Goal: Task Accomplishment & Management: Manage account settings

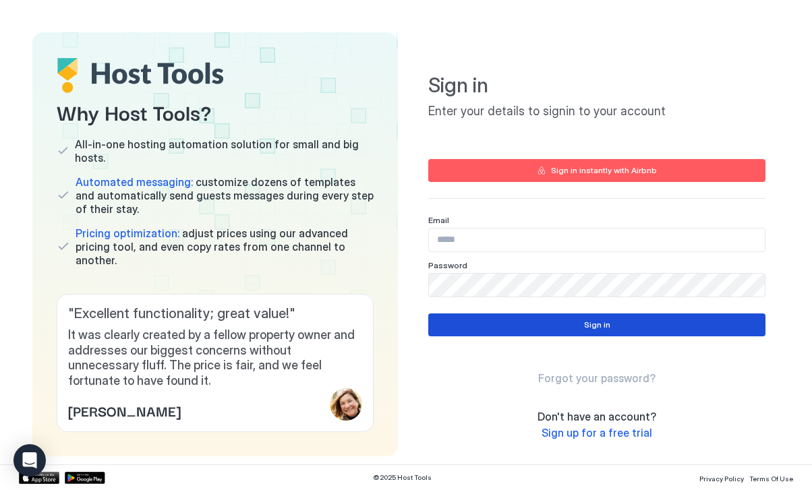
type input "**********"
click at [560, 320] on button "Sign in" at bounding box center [596, 325] width 337 height 23
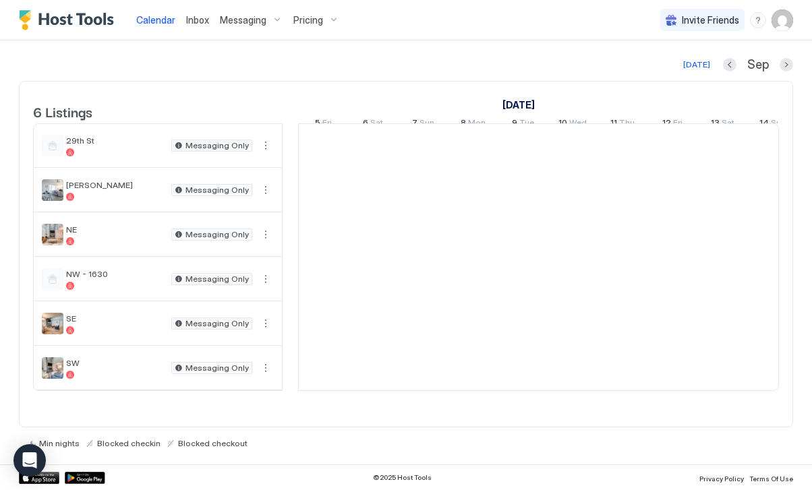
scroll to position [0, 749]
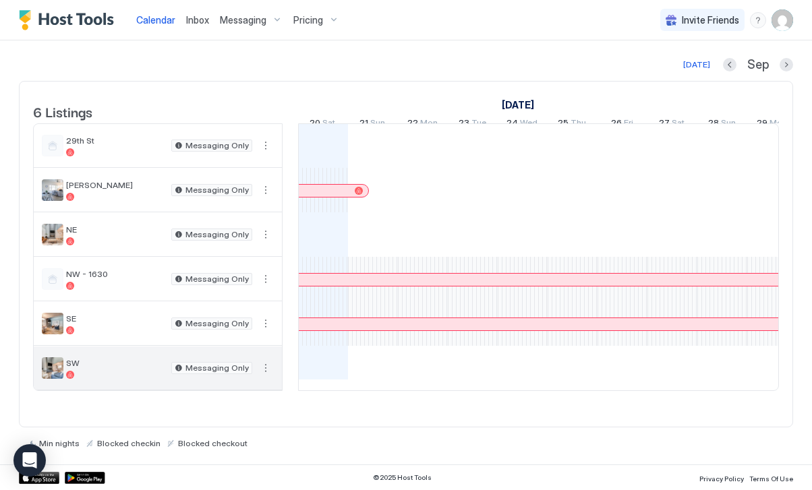
click at [266, 376] on button "More options" at bounding box center [266, 368] width 16 height 16
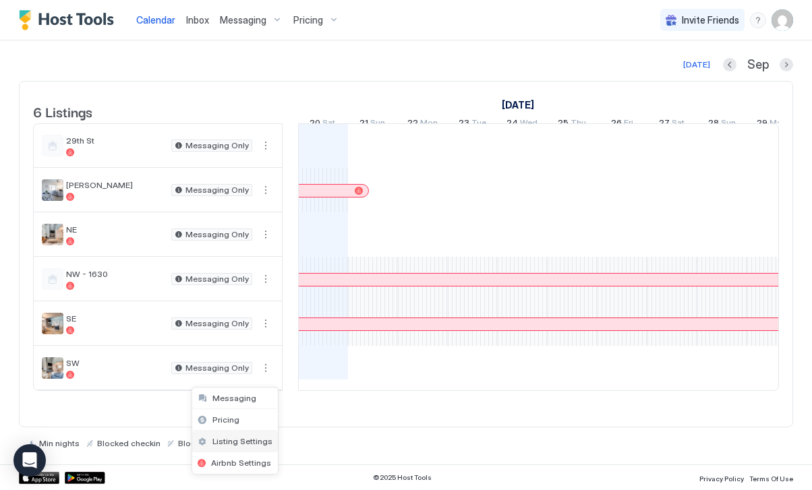
click at [254, 439] on span "Listing Settings" at bounding box center [242, 441] width 60 height 10
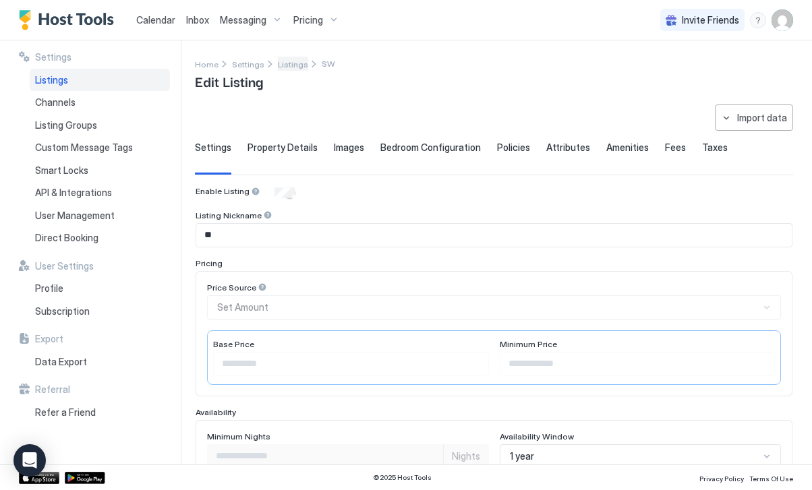
click at [289, 65] on span "Listings" at bounding box center [293, 64] width 30 height 10
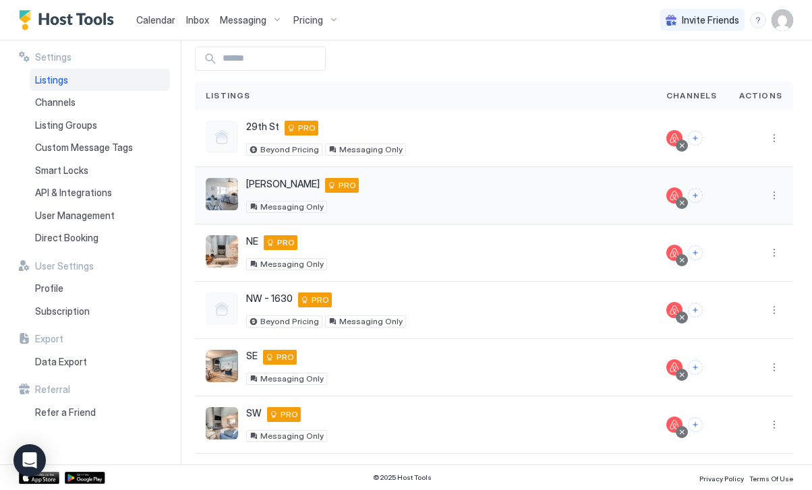
scroll to position [63, 0]
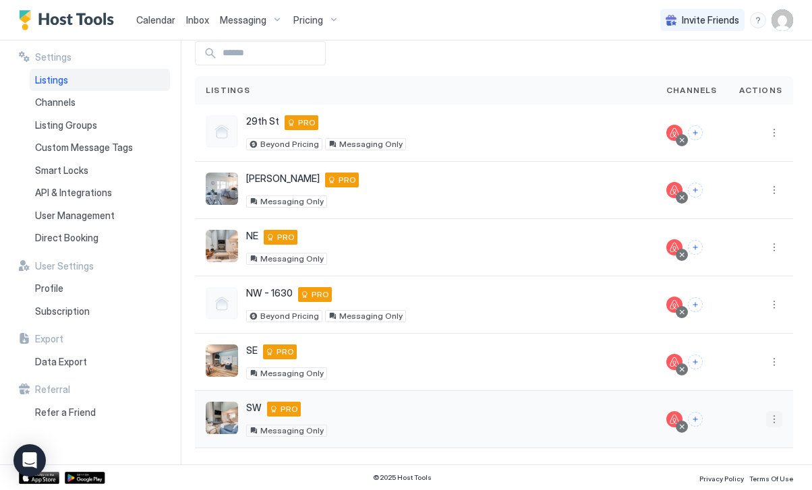
click at [773, 424] on button "More options" at bounding box center [774, 419] width 16 height 16
click at [761, 405] on div "Delete" at bounding box center [739, 400] width 92 height 22
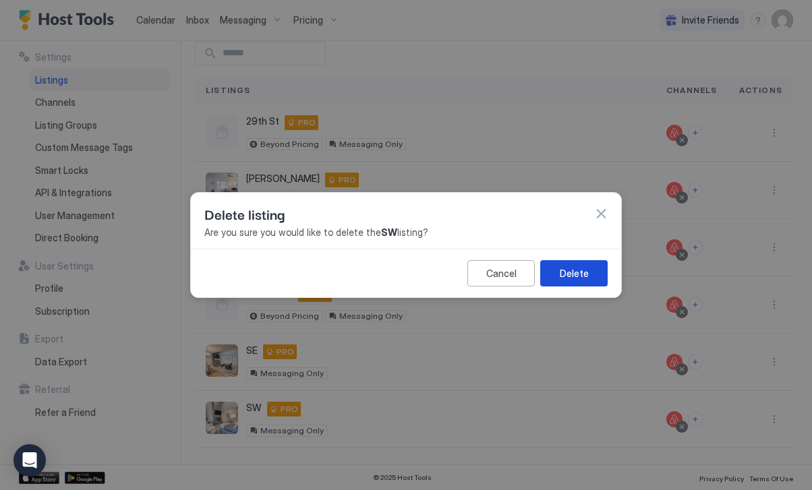
click at [583, 279] on div "Delete" at bounding box center [574, 273] width 29 height 14
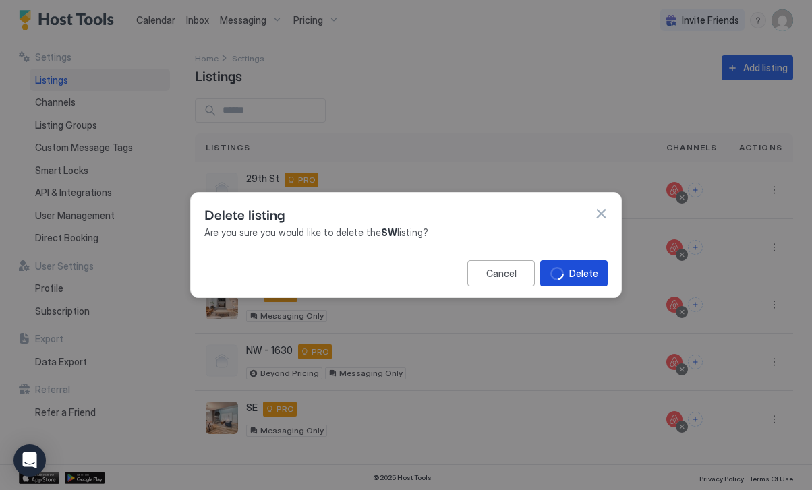
scroll to position [6, 0]
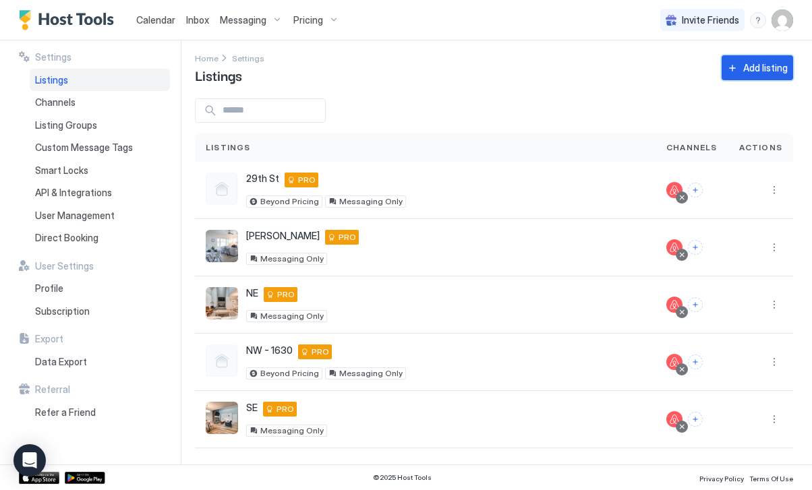
click at [751, 71] on div "Add listing" at bounding box center [765, 68] width 45 height 14
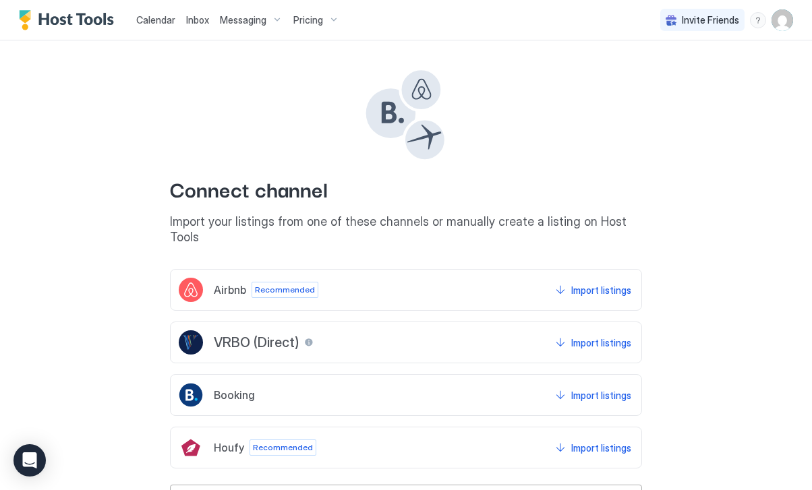
click at [504, 273] on div "Airbnb Recommended Import listings" at bounding box center [406, 290] width 472 height 42
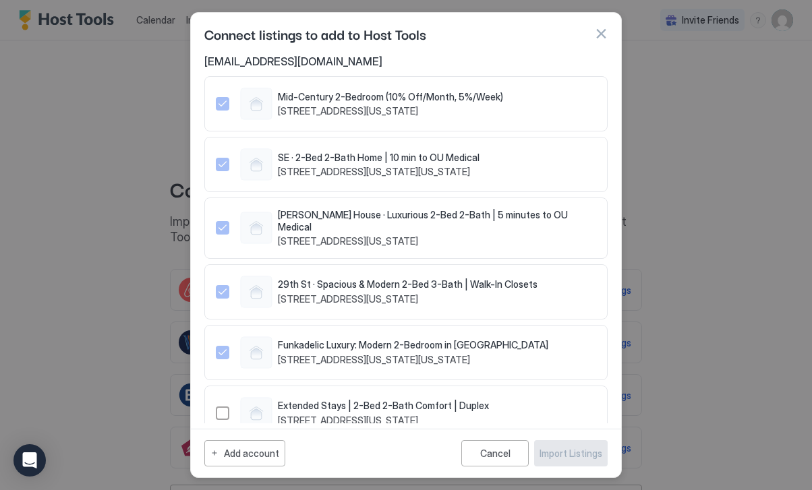
scroll to position [25, 0]
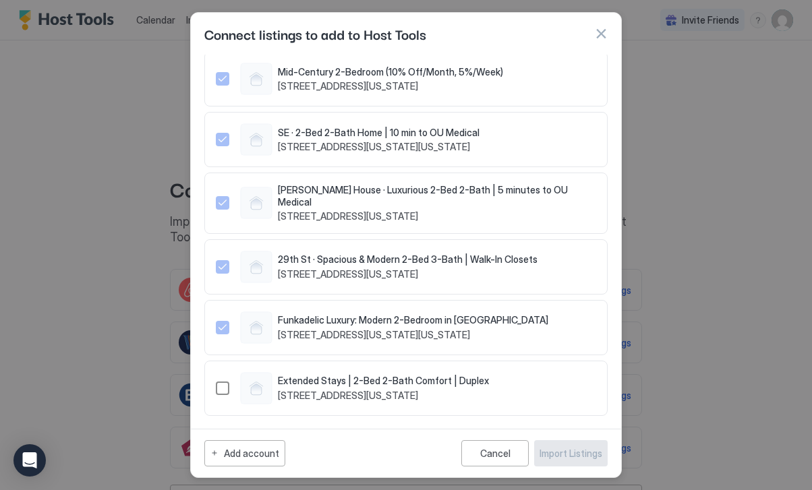
click at [223, 382] on div "1503913095567212652" at bounding box center [222, 388] width 13 height 13
click at [567, 462] on button "Import Listings" at bounding box center [571, 453] width 74 height 26
click at [494, 314] on span "Funkadelic Luxury: Modern 2-Bedroom in [GEOGRAPHIC_DATA]" at bounding box center [413, 320] width 270 height 12
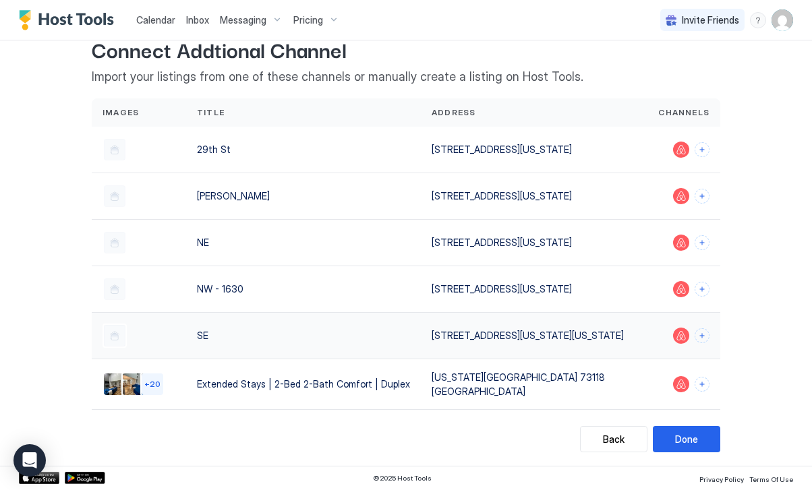
scroll to position [49, 0]
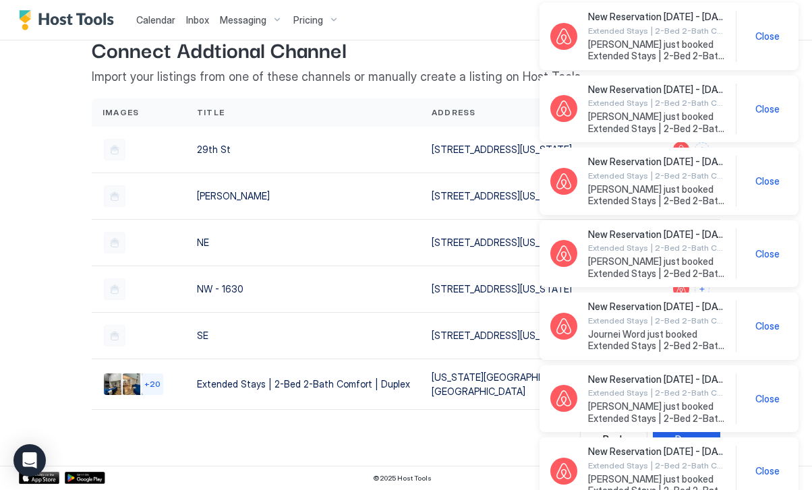
click at [773, 28] on div "New Reservation [DATE] - [DATE] Extended Stays | 2-Bed 2-Bath Comfort | Duplex …" at bounding box center [668, 36] width 237 height 51
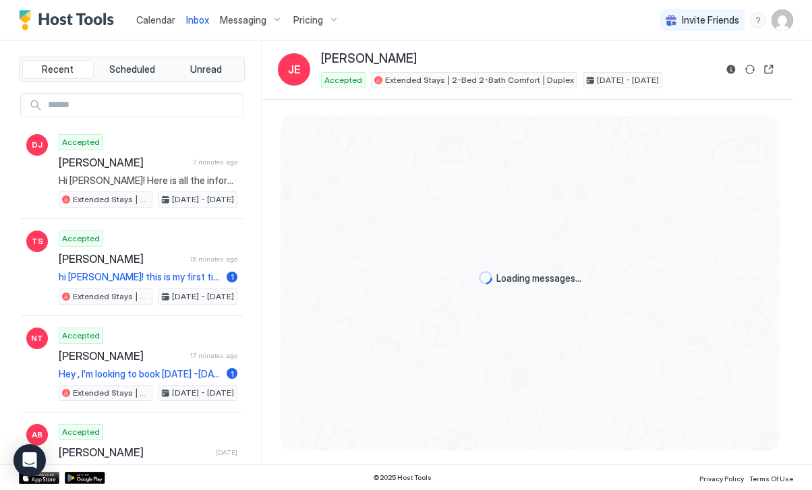
click at [773, 28] on img "User profile" at bounding box center [783, 20] width 22 height 22
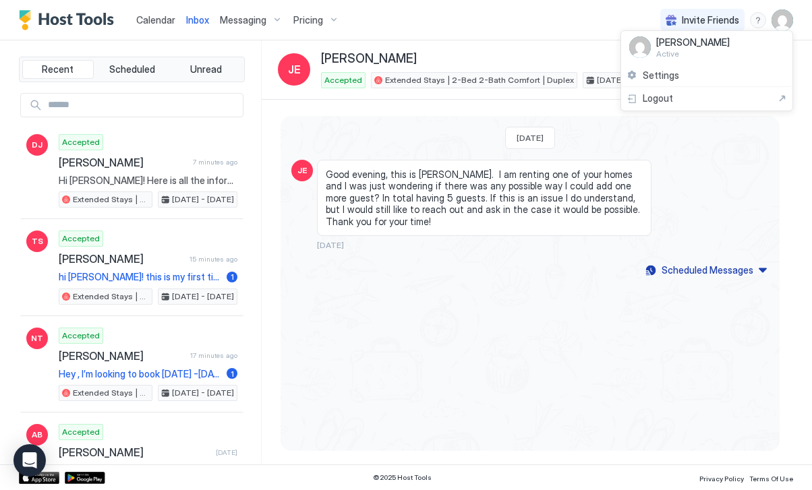
click at [180, 247] on div at bounding box center [406, 245] width 812 height 490
click at [784, 24] on img "User profile" at bounding box center [783, 20] width 22 height 22
click at [672, 76] on span "Settings" at bounding box center [661, 75] width 36 height 12
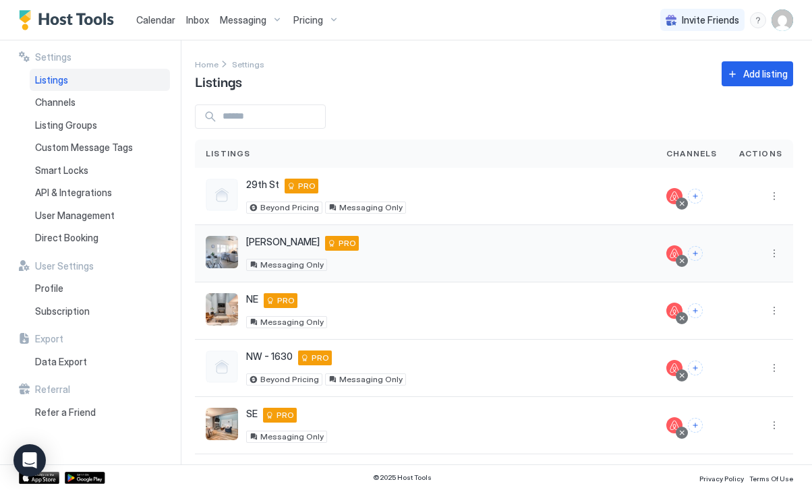
scroll to position [61, 0]
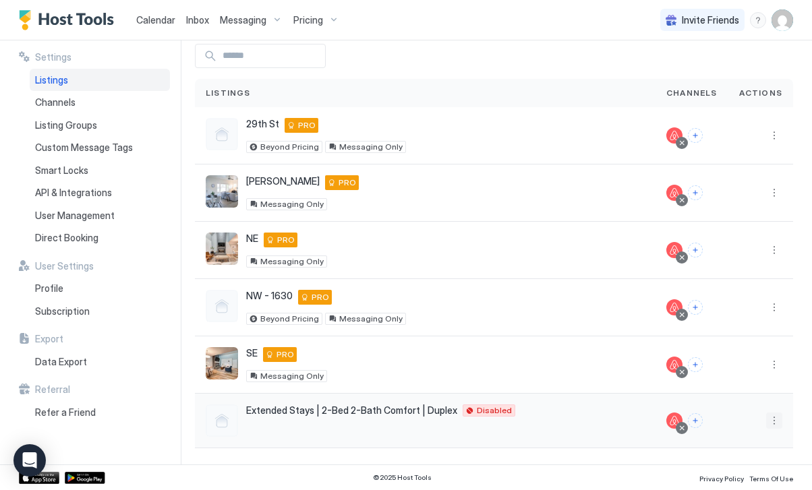
click at [776, 422] on button "More options" at bounding box center [774, 421] width 16 height 16
click at [467, 416] on div at bounding box center [406, 245] width 812 height 490
drag, startPoint x: 467, startPoint y: 416, endPoint x: 418, endPoint y: 416, distance: 49.2
click at [467, 416] on div at bounding box center [406, 245] width 812 height 490
click at [390, 407] on span "Extended Stays | 2-Bed 2-Bath Comfort | Duplex" at bounding box center [351, 411] width 211 height 12
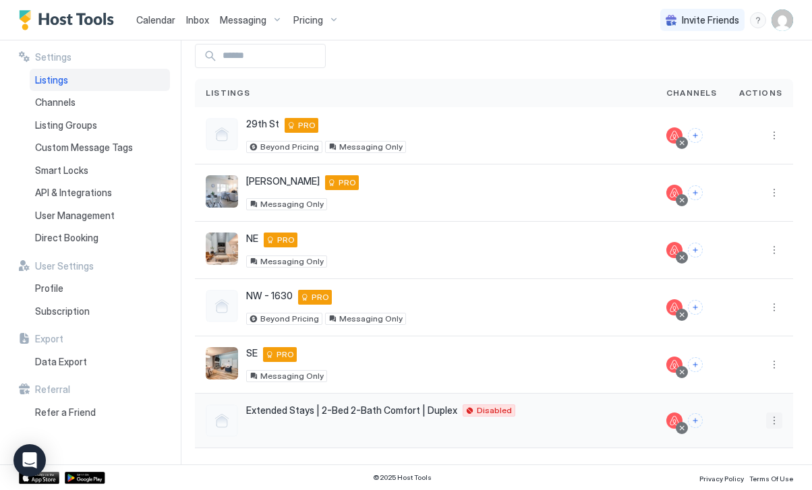
click at [776, 419] on button "More options" at bounding box center [774, 421] width 16 height 16
click at [749, 384] on span "Airbnb Settings" at bounding box center [742, 379] width 60 height 10
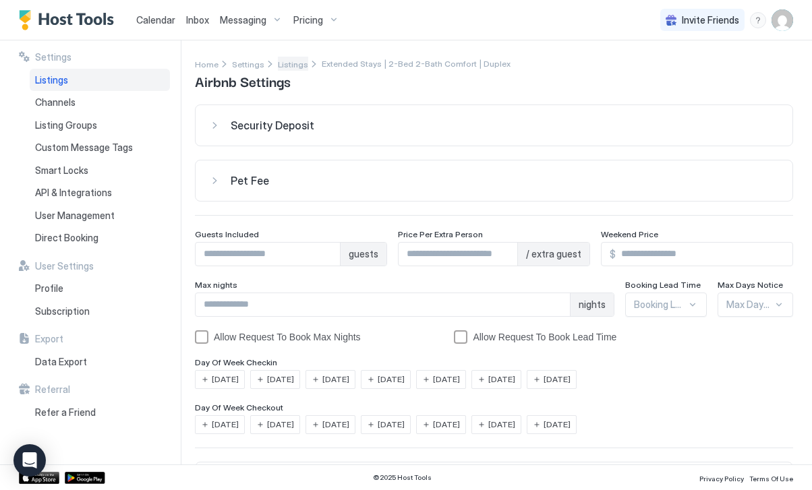
click at [289, 68] on span "Listings" at bounding box center [293, 64] width 30 height 10
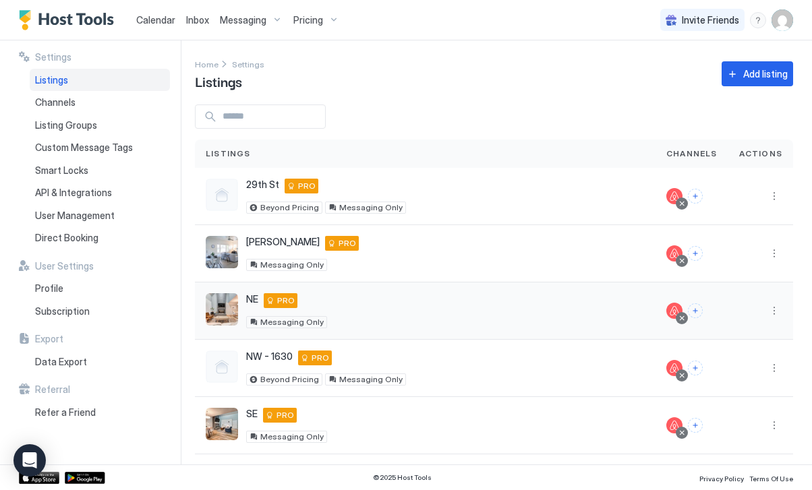
scroll to position [61, 0]
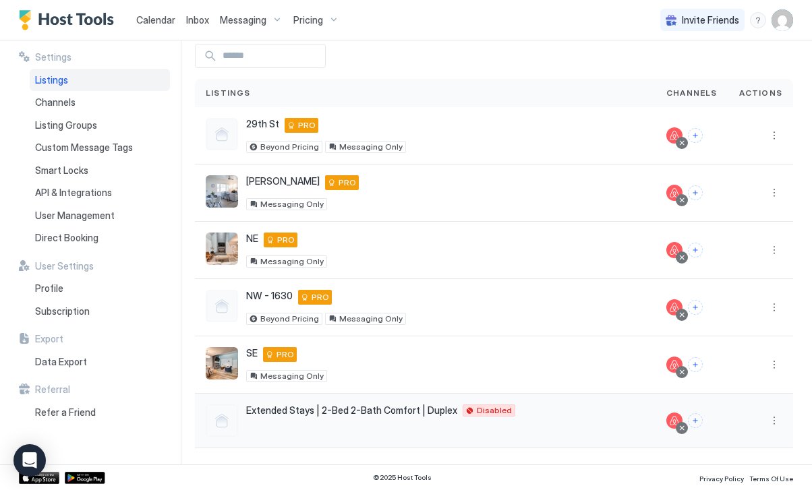
click at [408, 409] on span "Extended Stays | 2-Bed 2-Bath Comfort | Duplex" at bounding box center [351, 411] width 211 height 12
click at [773, 419] on button "More options" at bounding box center [774, 421] width 16 height 16
click at [749, 378] on span "Airbnb Settings" at bounding box center [742, 379] width 60 height 10
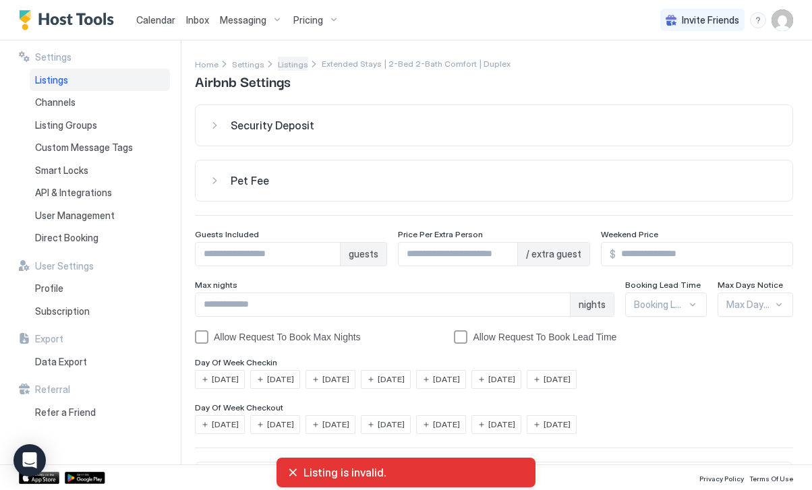
click at [283, 61] on span "Listings" at bounding box center [293, 64] width 30 height 10
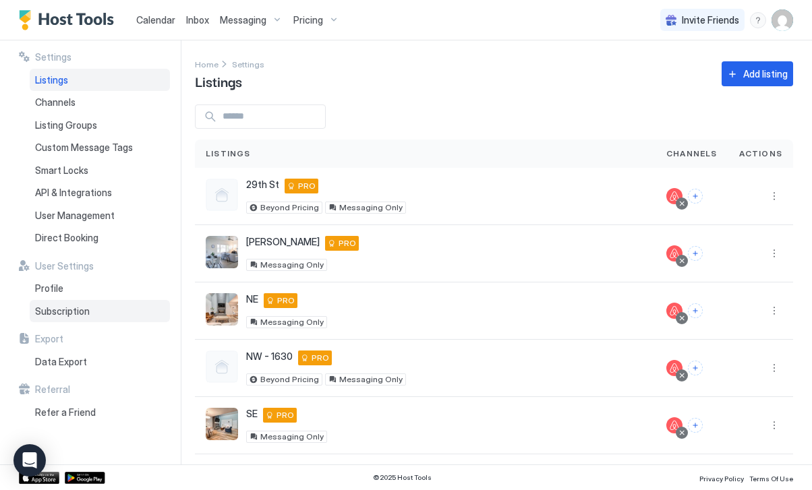
click at [74, 305] on span "Subscription" at bounding box center [62, 311] width 55 height 12
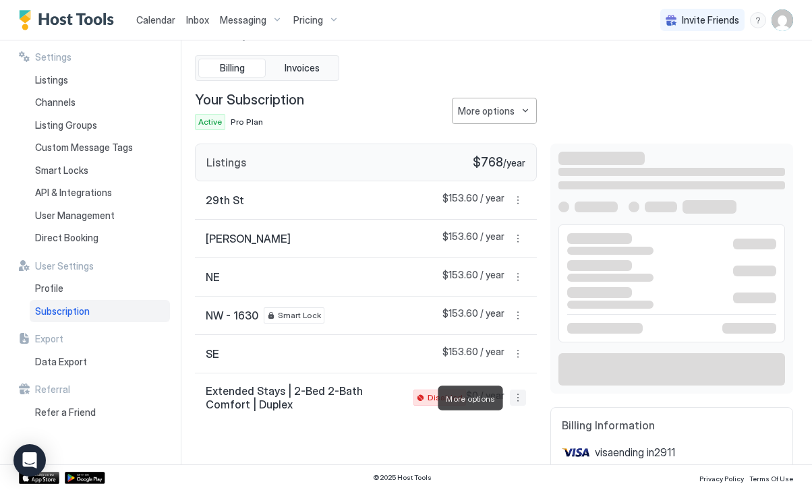
scroll to position [7, 0]
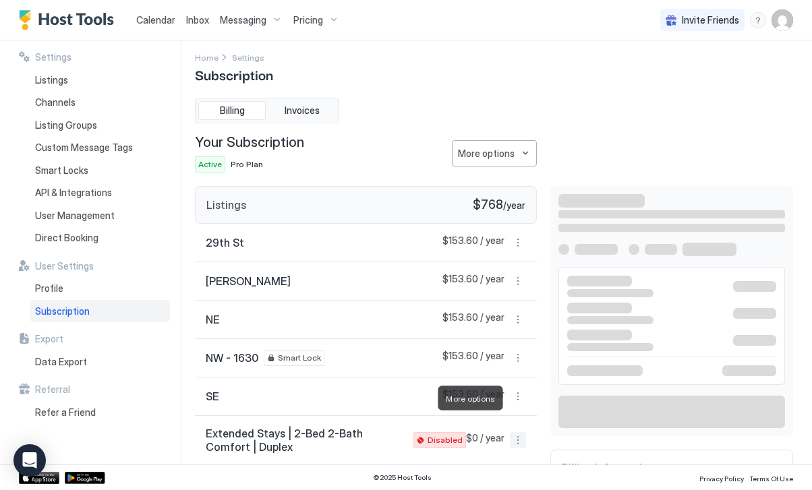
click at [517, 392] on button "More options" at bounding box center [518, 396] width 16 height 16
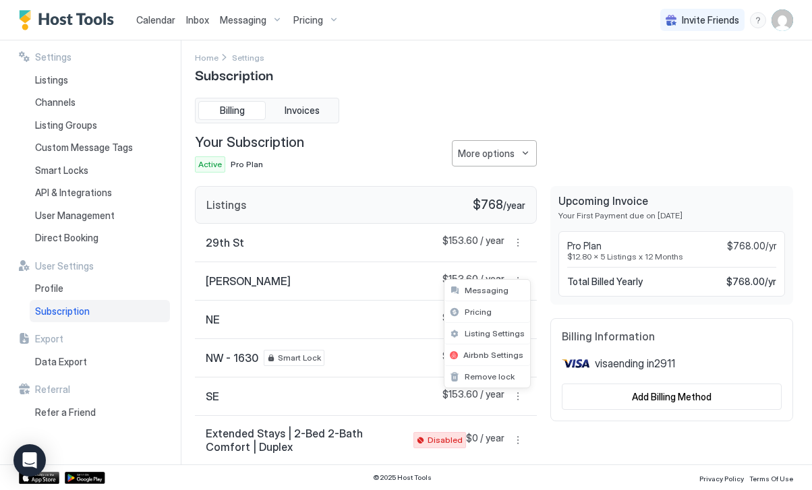
click at [517, 392] on div at bounding box center [406, 245] width 812 height 490
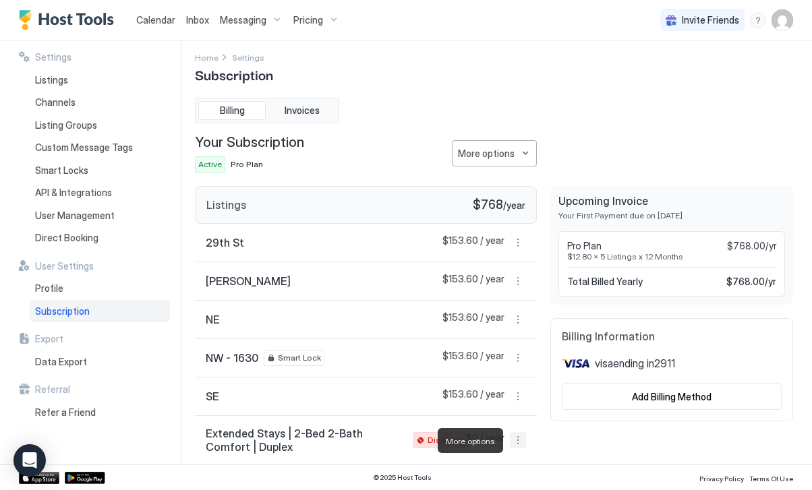
click at [518, 446] on button "More options" at bounding box center [518, 440] width 16 height 16
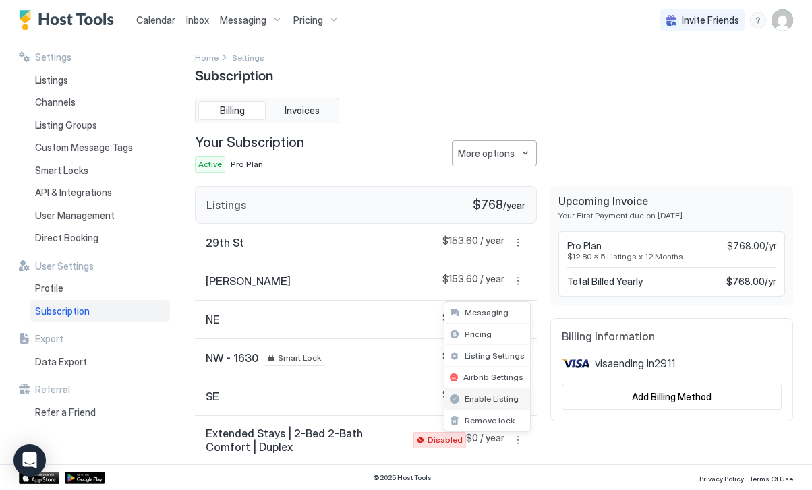
click at [504, 398] on span "Enable Listing" at bounding box center [492, 399] width 54 height 10
click at [516, 245] on button "More options" at bounding box center [518, 243] width 16 height 16
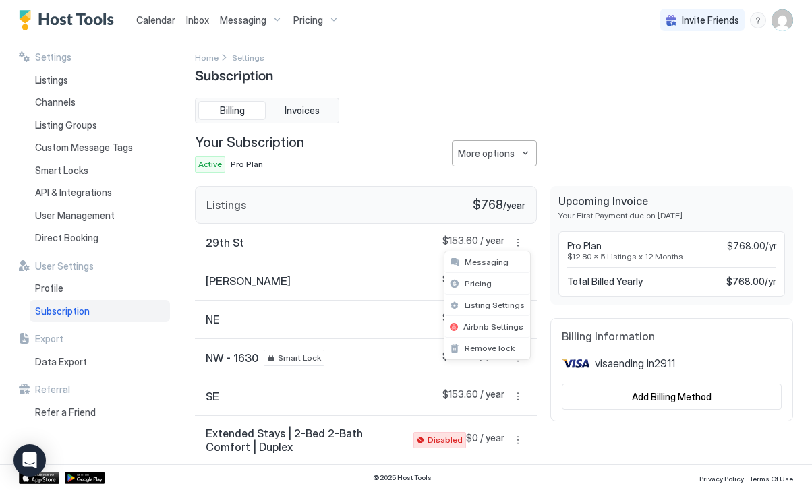
click at [392, 330] on div at bounding box center [406, 245] width 812 height 490
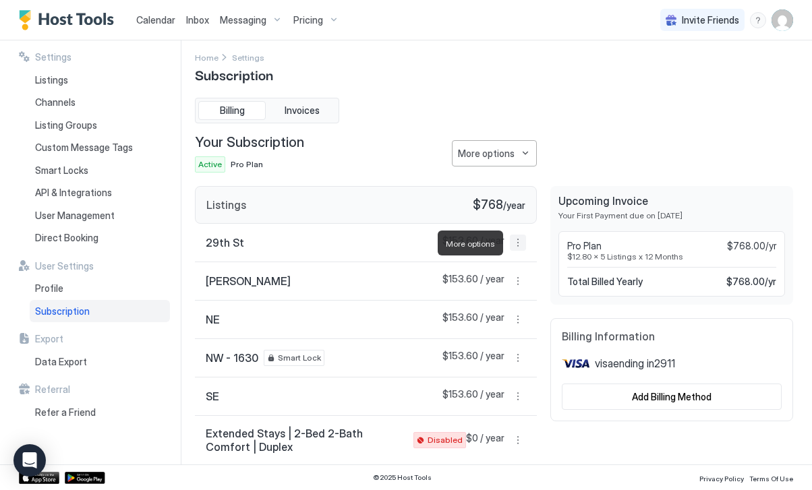
click at [516, 239] on button "More options" at bounding box center [518, 243] width 16 height 16
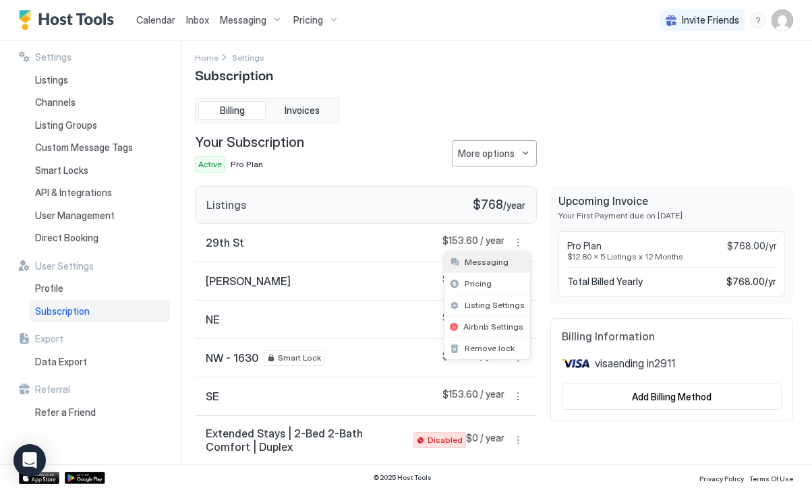
click at [496, 260] on span "Messaging" at bounding box center [487, 262] width 44 height 10
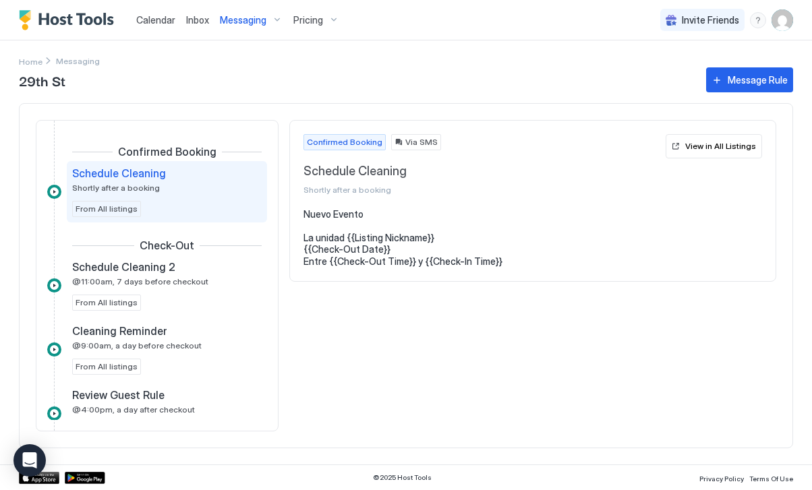
click at [59, 61] on span "Messaging" at bounding box center [78, 61] width 44 height 10
click at [26, 59] on span "Home" at bounding box center [31, 62] width 24 height 10
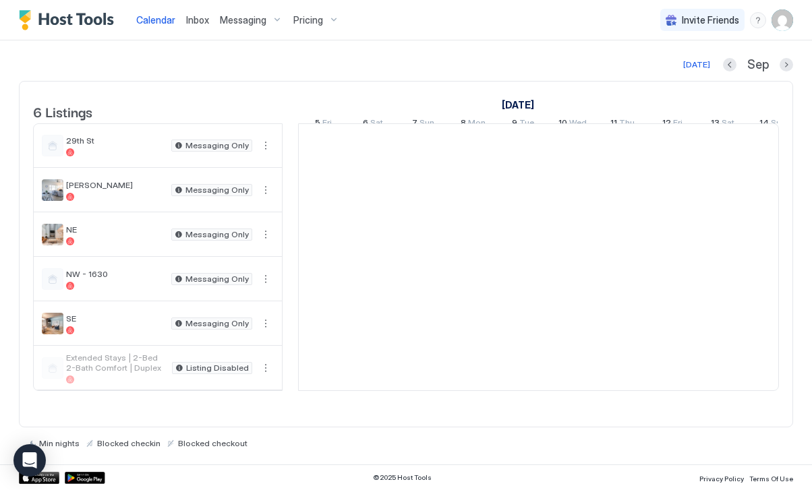
scroll to position [0, 749]
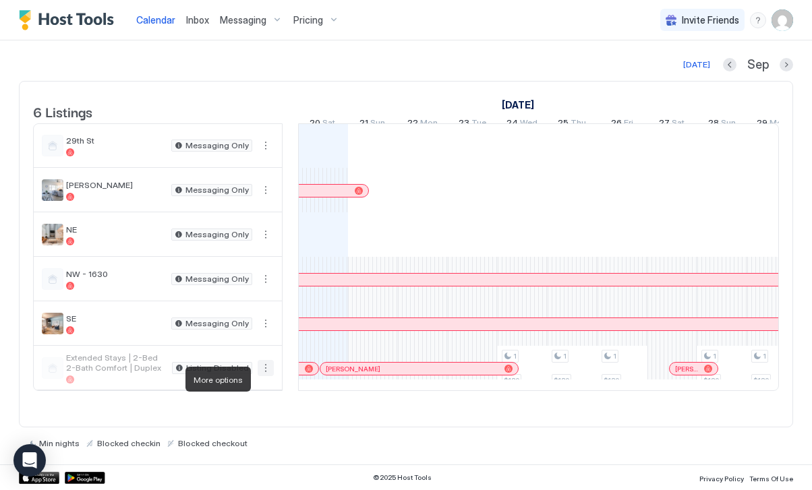
click at [268, 376] on button "More options" at bounding box center [266, 368] width 16 height 16
click at [326, 80] on div at bounding box center [406, 245] width 812 height 490
click at [312, 26] on div "Pricing" at bounding box center [316, 20] width 57 height 23
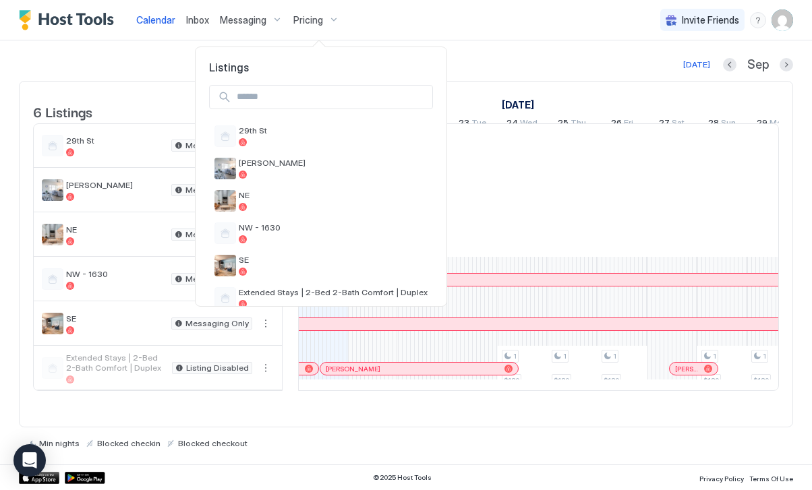
click at [322, 20] on div at bounding box center [406, 245] width 812 height 490
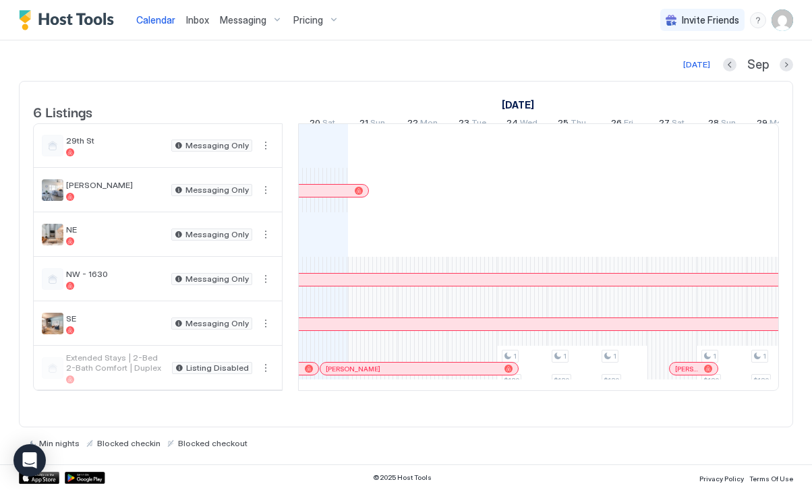
click at [778, 18] on img "User profile" at bounding box center [783, 20] width 22 height 22
click at [691, 72] on div "Settings" at bounding box center [706, 76] width 171 height 24
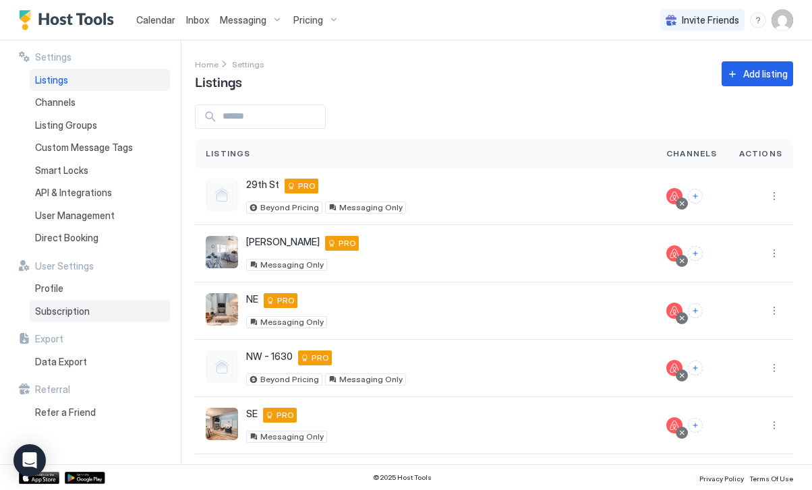
click at [72, 314] on span "Subscription" at bounding box center [62, 311] width 55 height 12
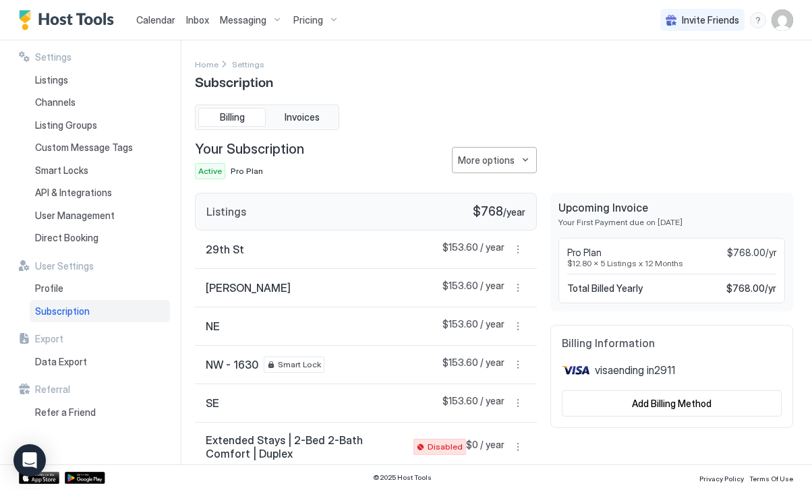
scroll to position [7, 0]
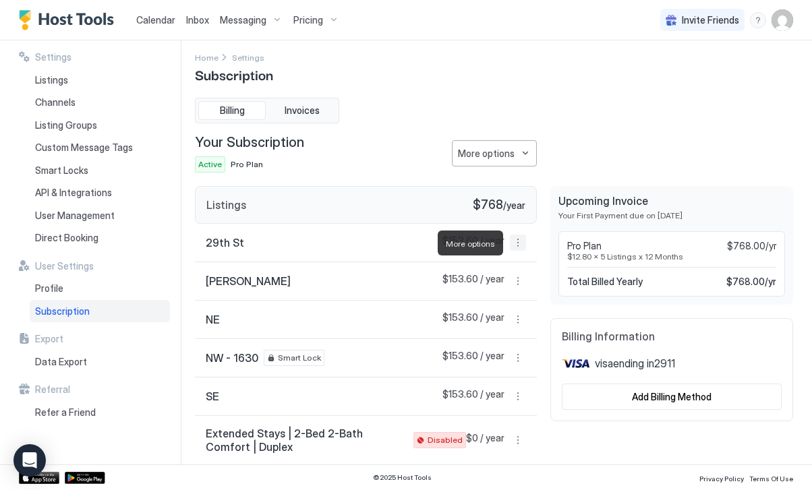
click at [517, 244] on button "More options" at bounding box center [518, 243] width 16 height 16
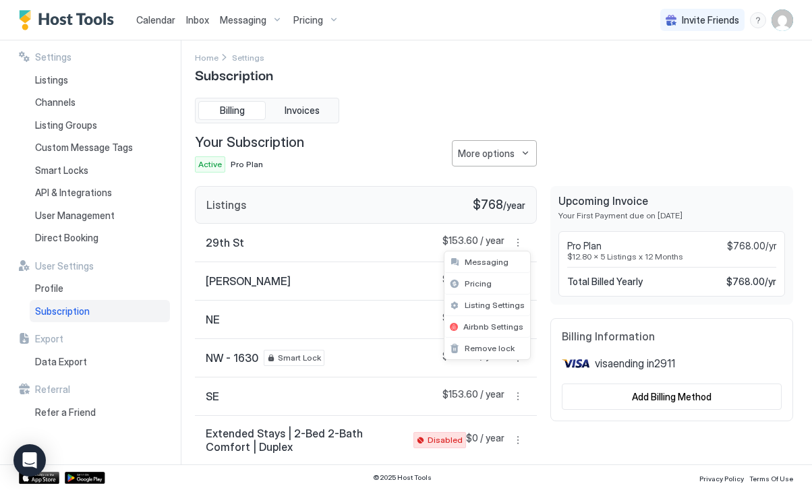
click at [517, 167] on div at bounding box center [406, 245] width 812 height 490
click at [523, 157] on div at bounding box center [406, 245] width 812 height 490
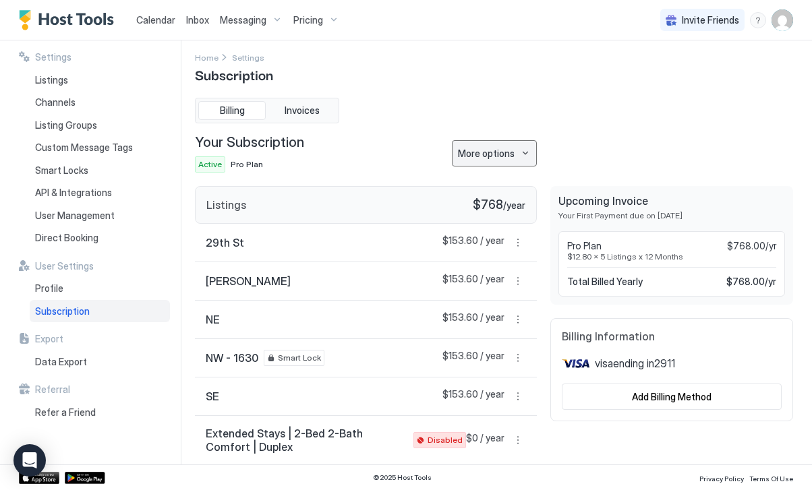
click at [515, 145] on button "More options" at bounding box center [494, 153] width 85 height 26
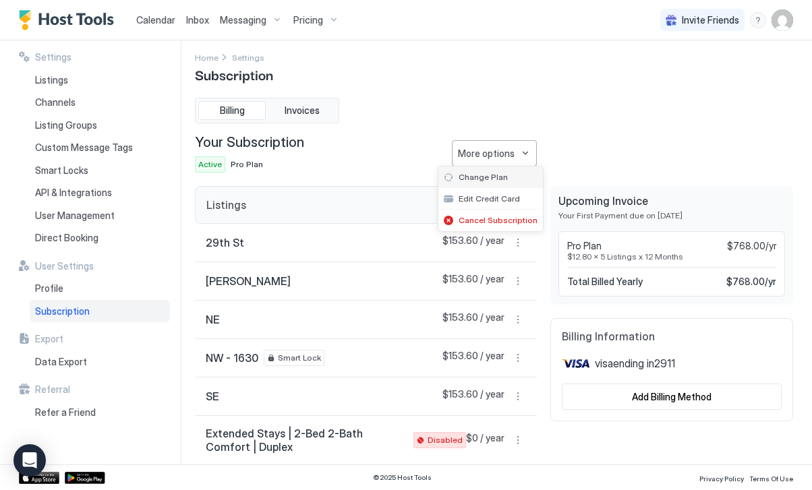
click at [511, 175] on div "Change Plan" at bounding box center [490, 178] width 105 height 22
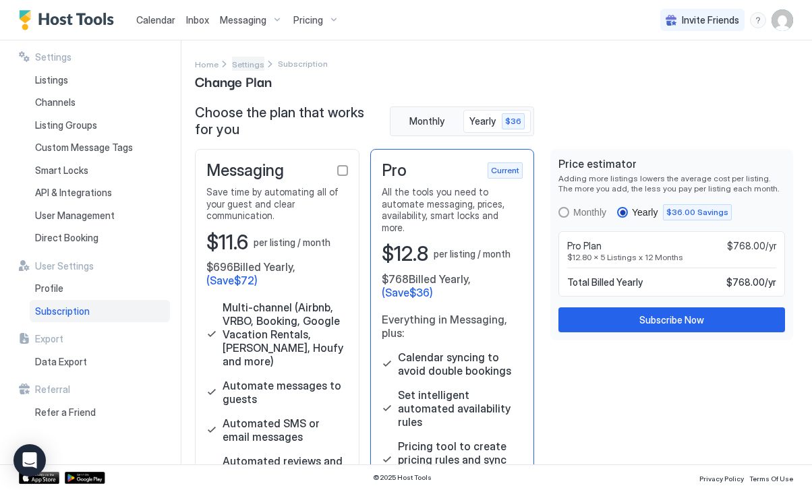
click at [239, 68] on span "Settings" at bounding box center [248, 64] width 32 height 10
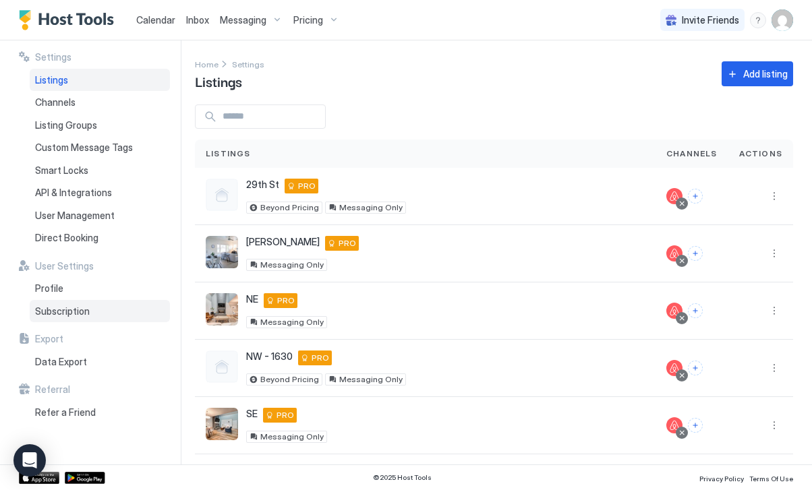
click at [74, 312] on span "Subscription" at bounding box center [62, 311] width 55 height 12
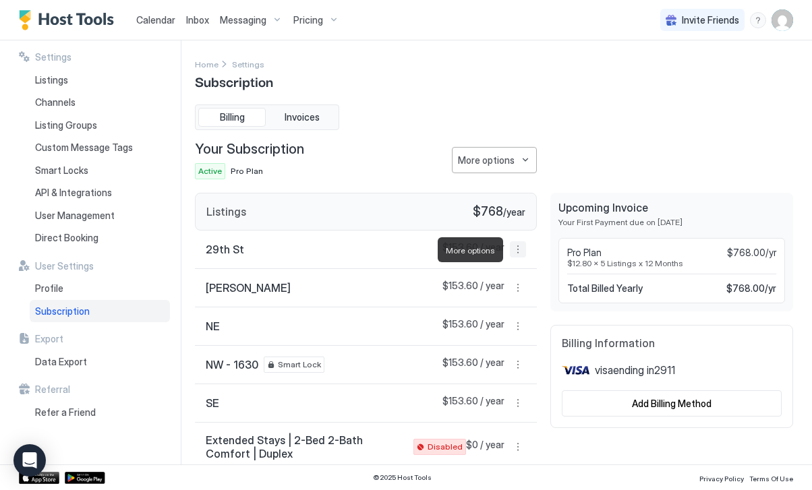
click at [519, 252] on button "More options" at bounding box center [518, 249] width 16 height 16
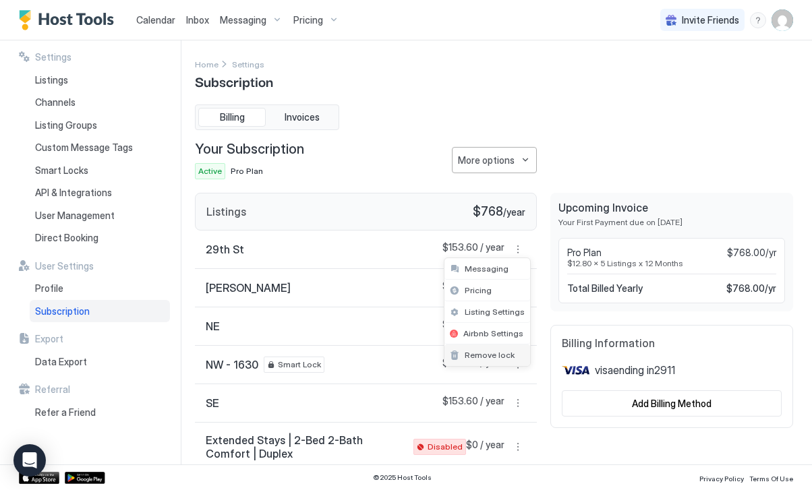
click at [502, 350] on span "Remove lock" at bounding box center [490, 355] width 50 height 10
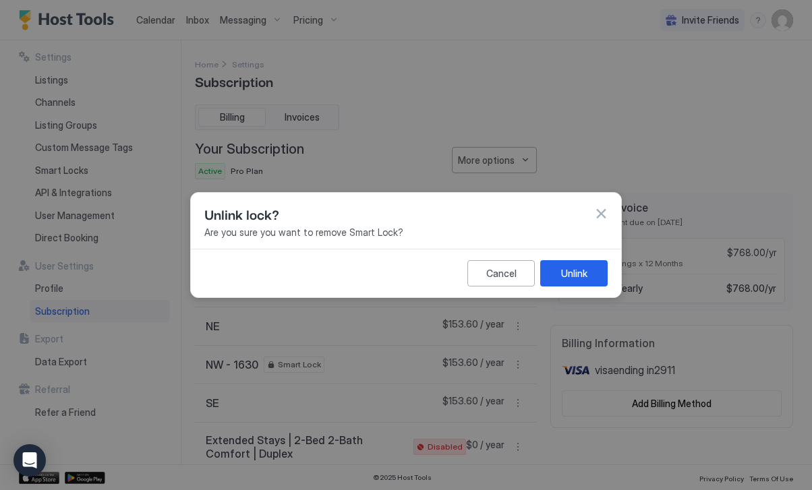
click at [603, 213] on button "button" at bounding box center [600, 213] width 13 height 13
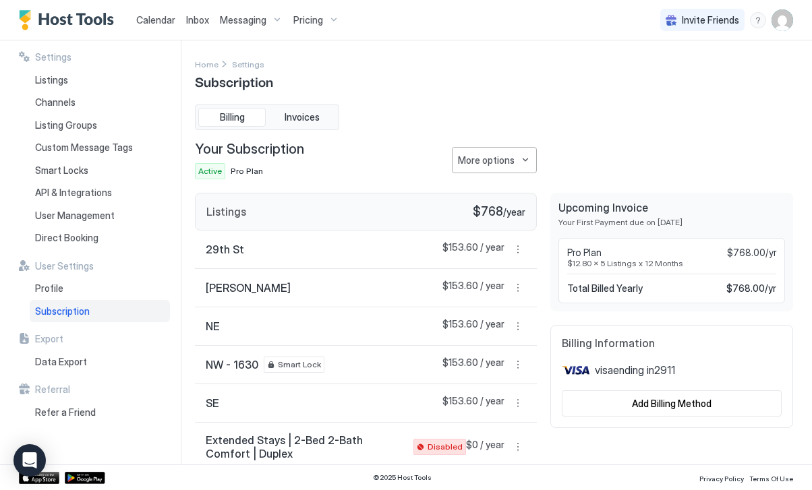
click at [274, 244] on div "29th St $153.60 / year" at bounding box center [366, 250] width 342 height 38
click at [517, 156] on button "More options" at bounding box center [494, 160] width 85 height 26
click at [503, 187] on span "Change Plan" at bounding box center [483, 184] width 49 height 10
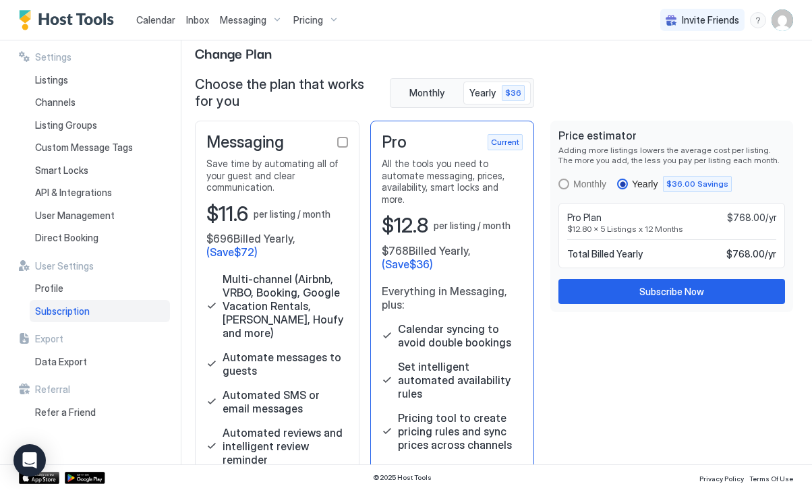
scroll to position [14, 0]
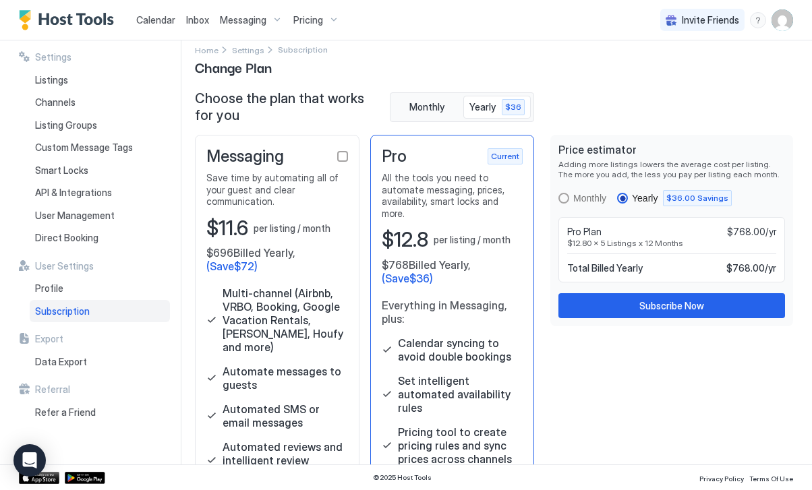
click at [288, 51] on span "Subscription" at bounding box center [303, 50] width 50 height 10
click at [88, 308] on div "Subscription" at bounding box center [100, 311] width 140 height 23
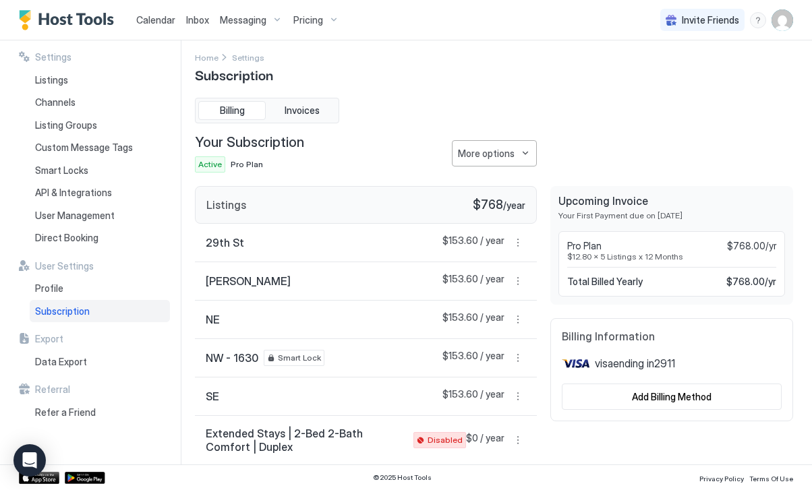
scroll to position [7, 0]
click at [521, 438] on button "More options" at bounding box center [518, 440] width 16 height 16
click at [508, 401] on span "Enable Listing" at bounding box center [492, 399] width 54 height 10
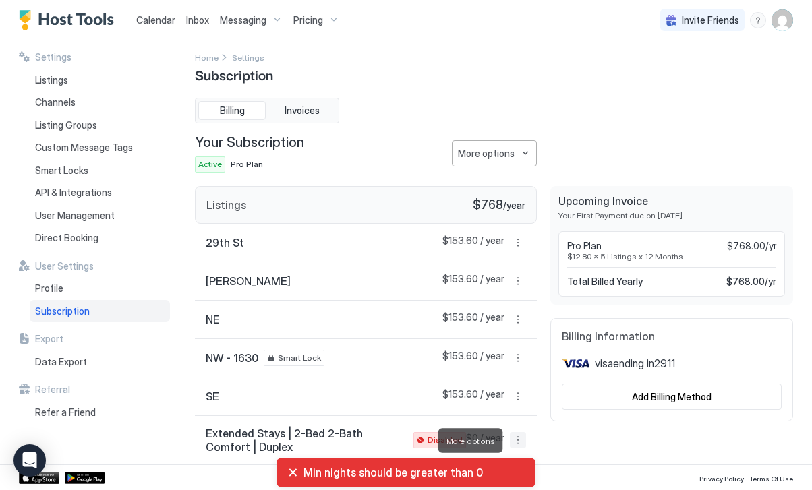
click at [519, 438] on button "More options" at bounding box center [518, 440] width 16 height 16
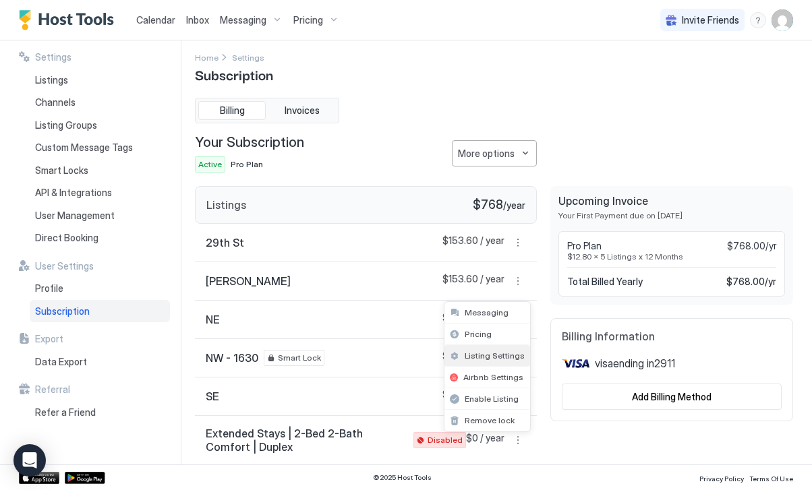
click at [495, 361] on div "Listing Settings" at bounding box center [487, 356] width 86 height 22
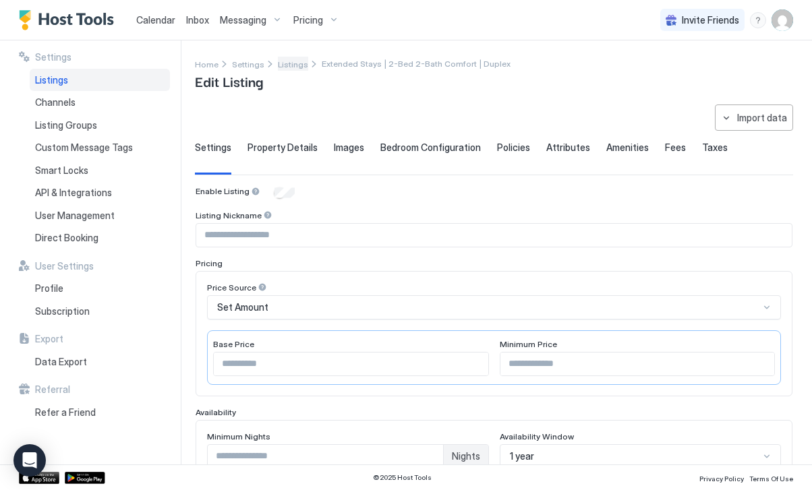
click at [286, 61] on span "Listings" at bounding box center [293, 64] width 30 height 10
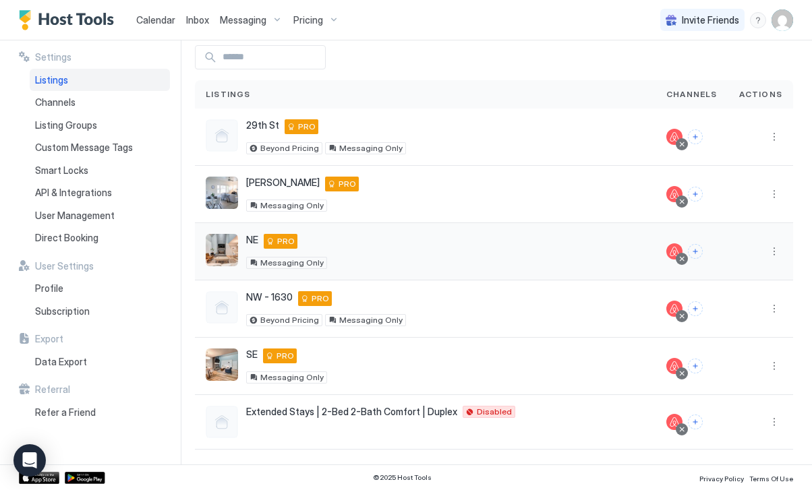
scroll to position [61, 0]
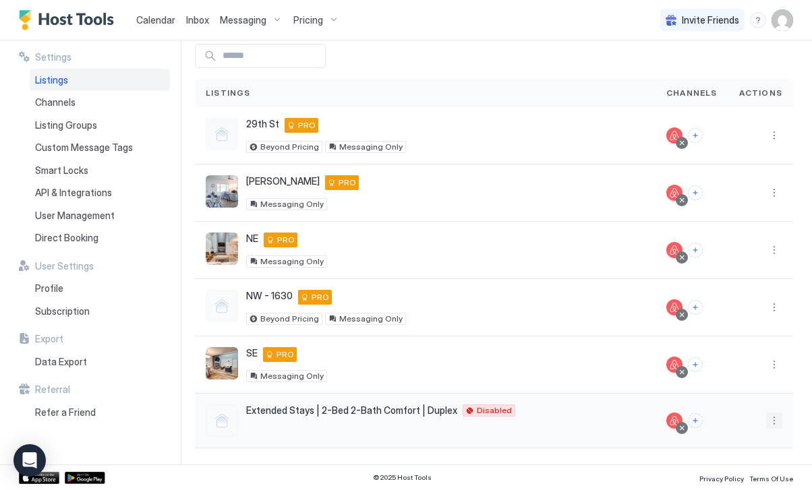
click at [782, 424] on button "More options" at bounding box center [774, 421] width 16 height 16
click at [745, 397] on div "Delete" at bounding box center [739, 401] width 92 height 22
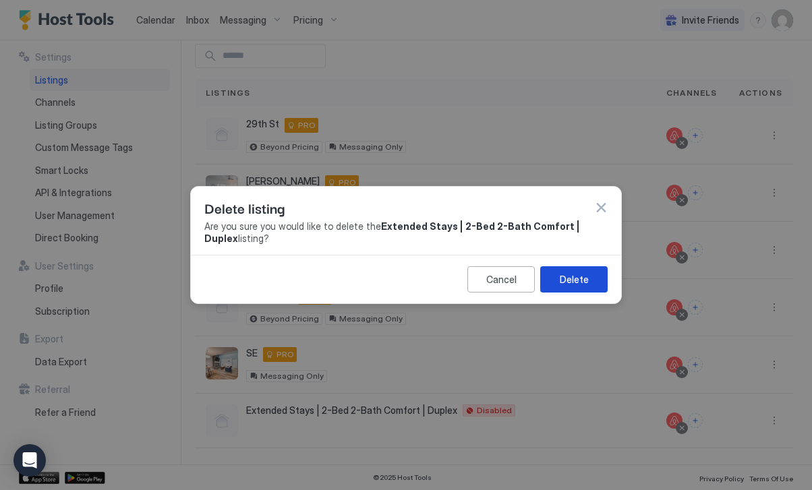
click at [572, 271] on button "Delete" at bounding box center [573, 279] width 67 height 26
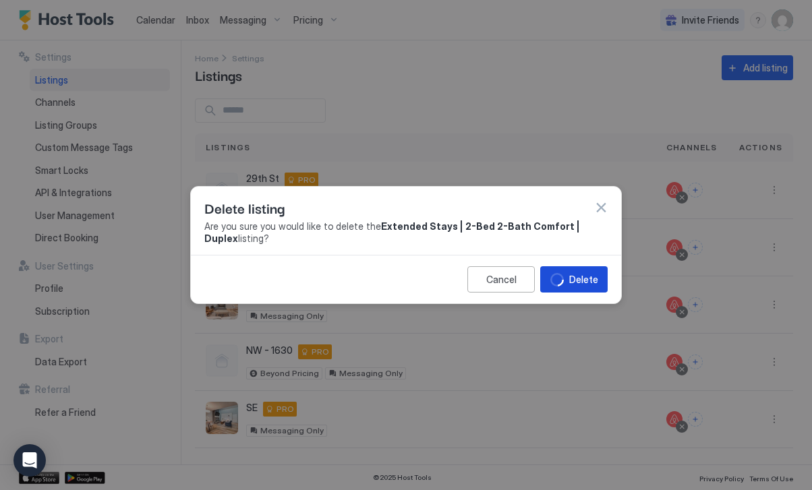
scroll to position [6, 0]
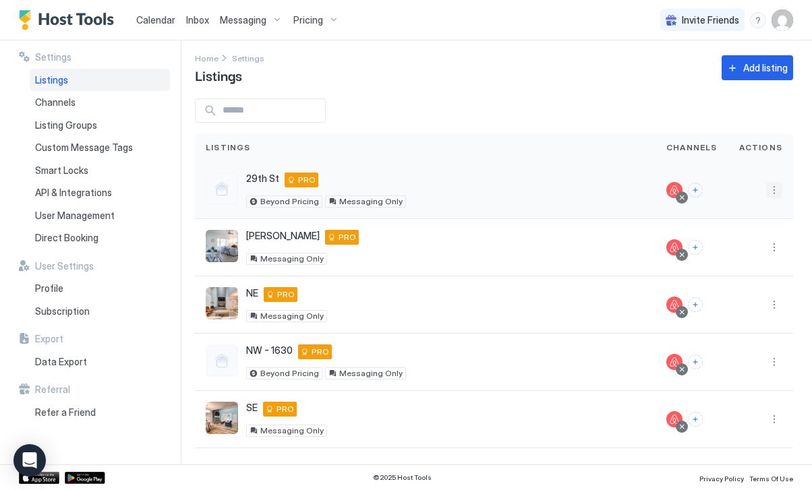
click at [776, 191] on button "More options" at bounding box center [774, 190] width 16 height 16
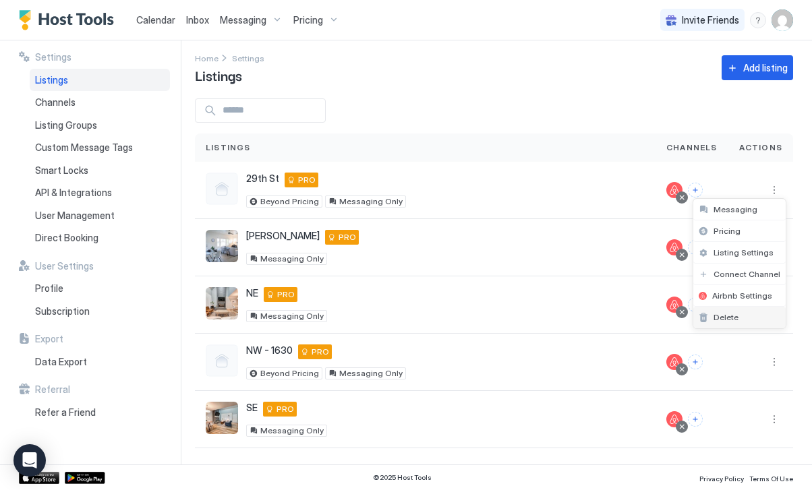
click at [743, 326] on div "Delete" at bounding box center [739, 318] width 92 height 22
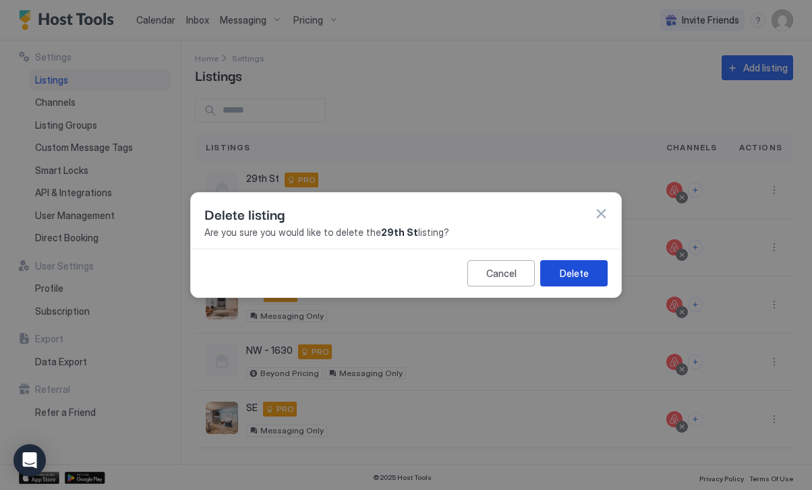
click at [569, 274] on div "Delete" at bounding box center [574, 273] width 29 height 14
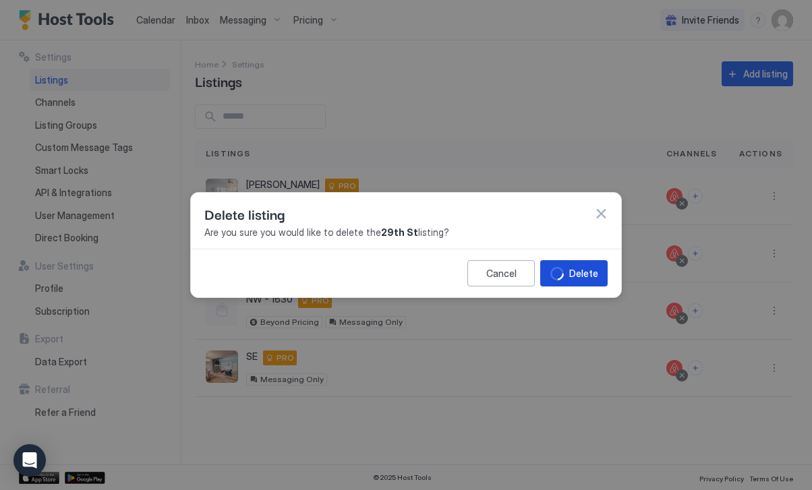
scroll to position [0, 0]
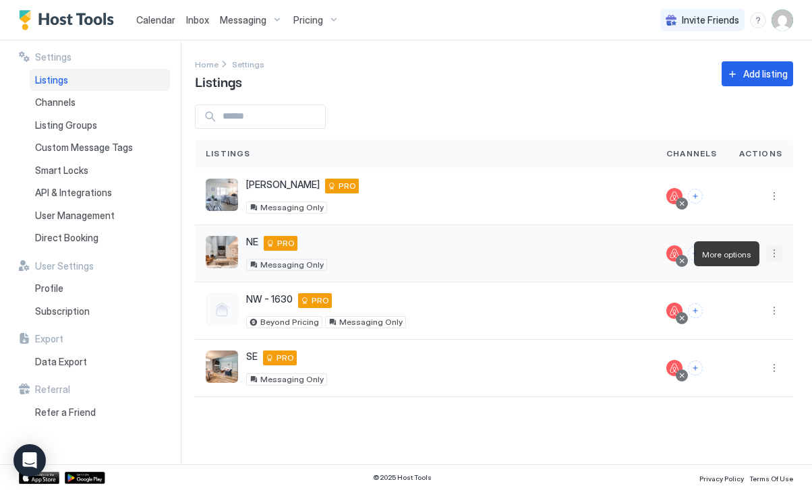
click at [774, 257] on button "More options" at bounding box center [774, 253] width 16 height 16
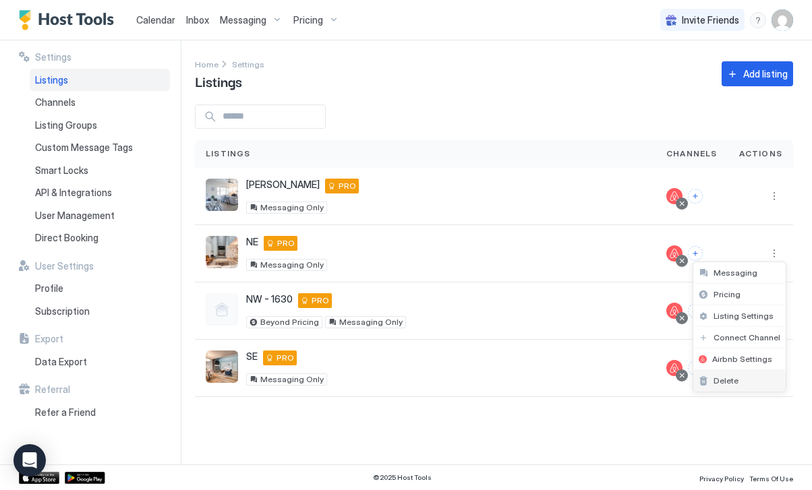
click at [745, 376] on div "Delete" at bounding box center [739, 381] width 92 height 22
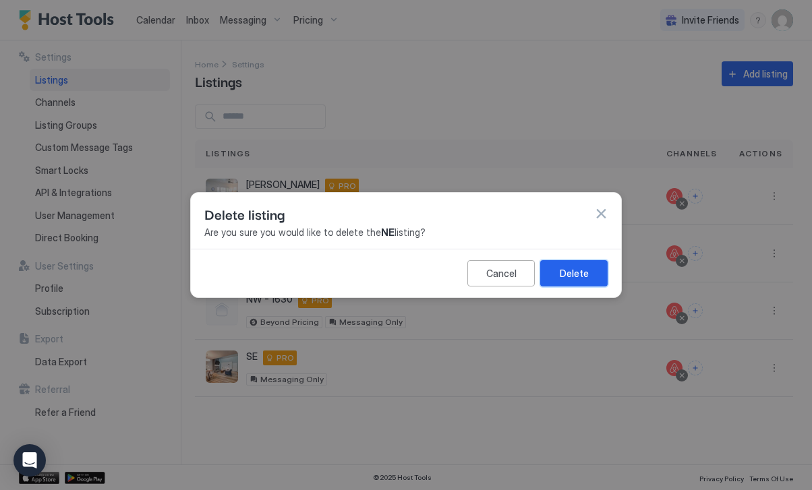
click at [594, 277] on button "Delete" at bounding box center [573, 273] width 67 height 26
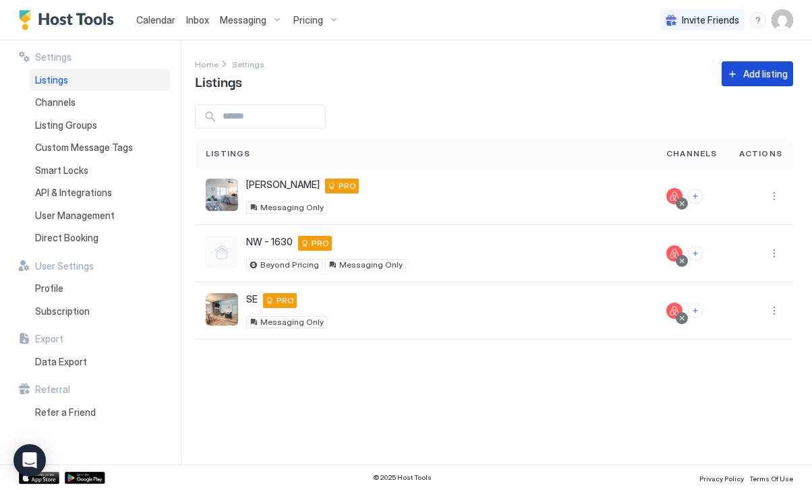
click at [747, 69] on div "Add listing" at bounding box center [765, 74] width 45 height 14
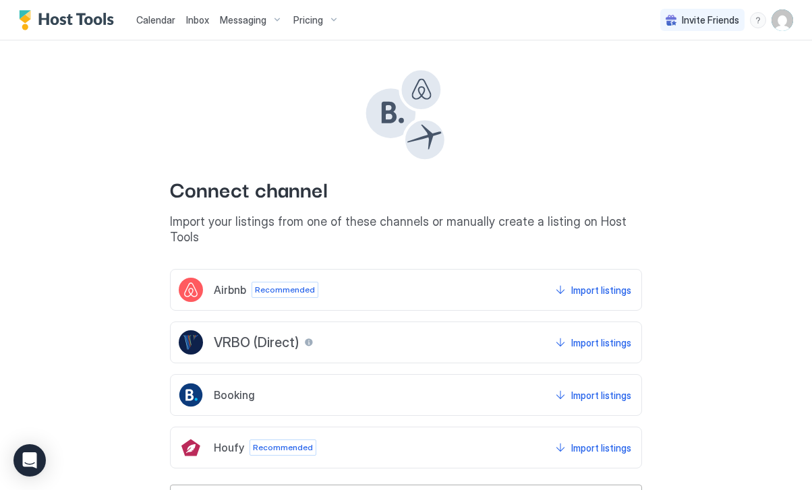
scroll to position [23, 0]
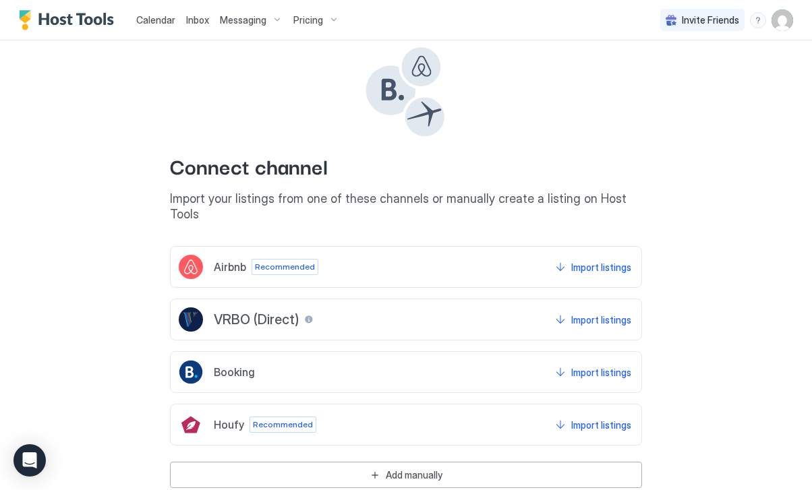
click at [527, 254] on div "Airbnb Recommended Import listings" at bounding box center [406, 267] width 472 height 42
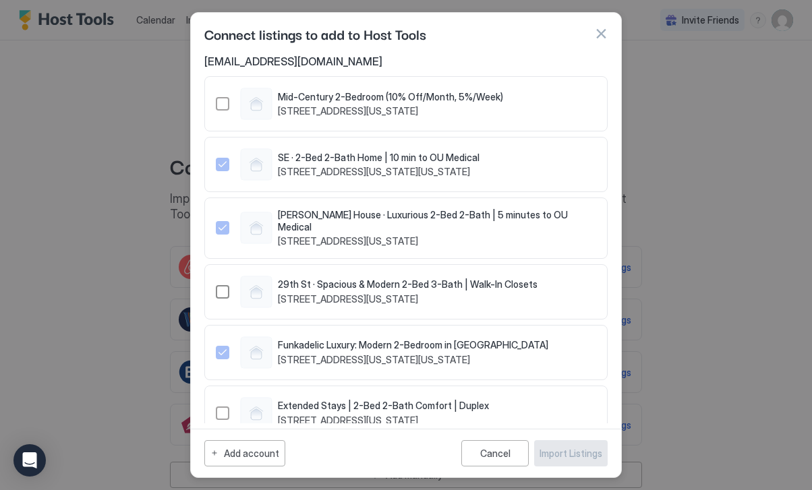
scroll to position [25, 0]
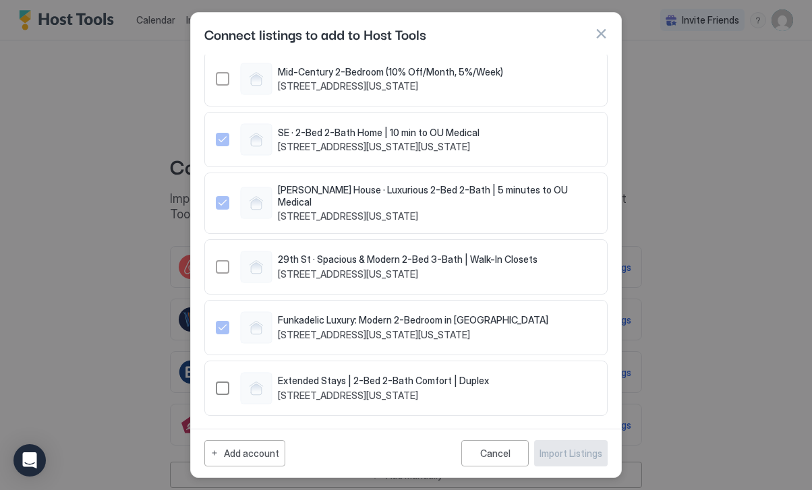
click at [221, 385] on div "1503913095567212652" at bounding box center [222, 388] width 13 height 13
click at [550, 452] on div "Import Listings" at bounding box center [571, 453] width 63 height 14
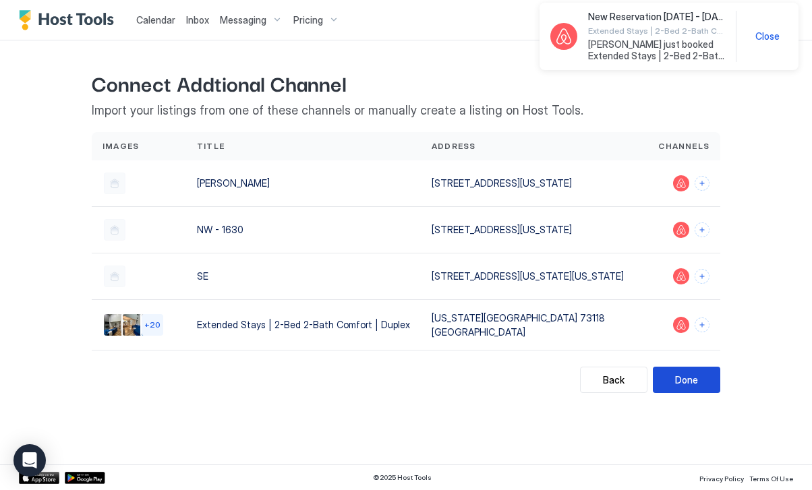
click at [699, 392] on button "Done" at bounding box center [686, 380] width 67 height 26
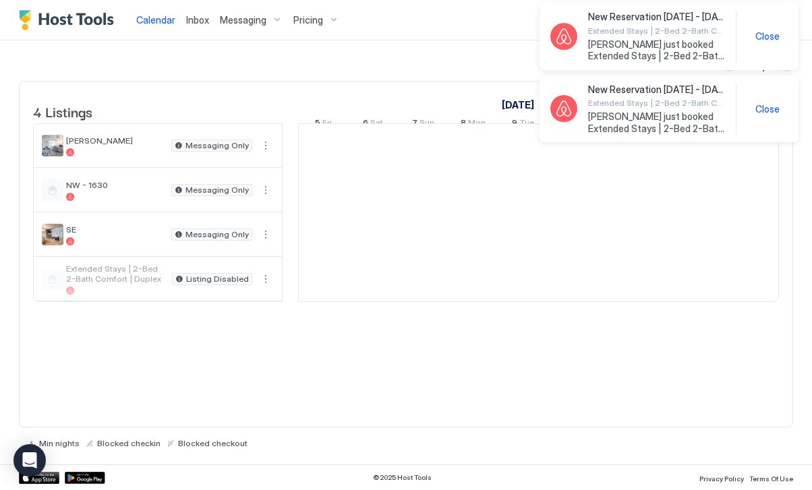
scroll to position [0, 749]
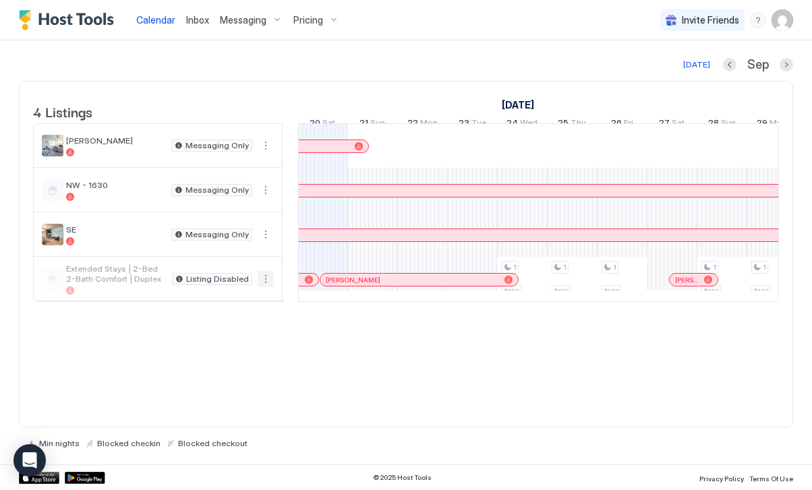
click at [270, 287] on button "More options" at bounding box center [266, 279] width 16 height 16
click at [250, 345] on div "Listing Settings" at bounding box center [235, 353] width 86 height 22
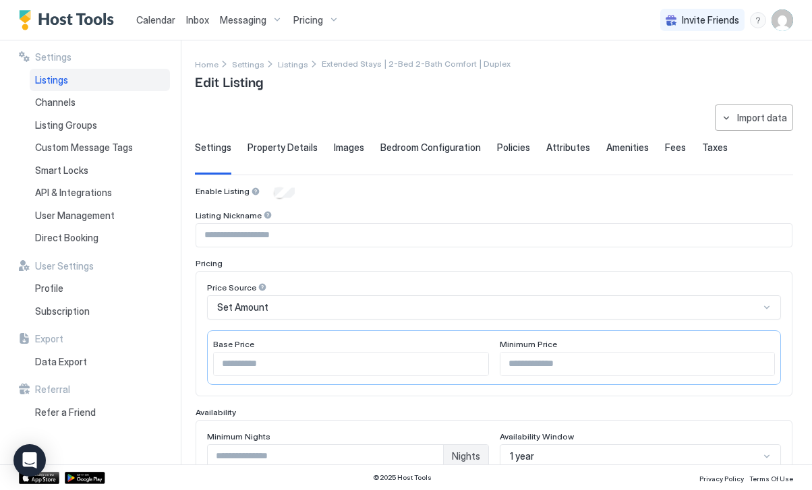
click at [288, 240] on input "Input Field" at bounding box center [493, 235] width 595 height 23
click at [269, 225] on input "Input Field" at bounding box center [493, 235] width 595 height 23
type input "**"
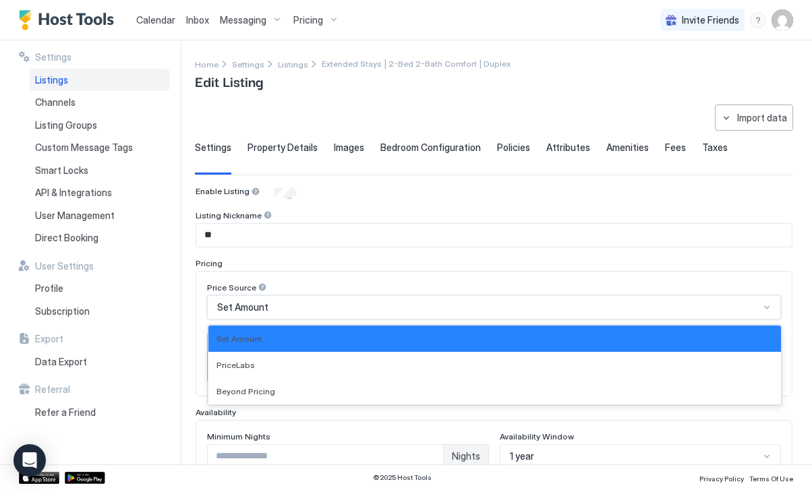
click at [300, 306] on div "Set Amount" at bounding box center [488, 307] width 542 height 12
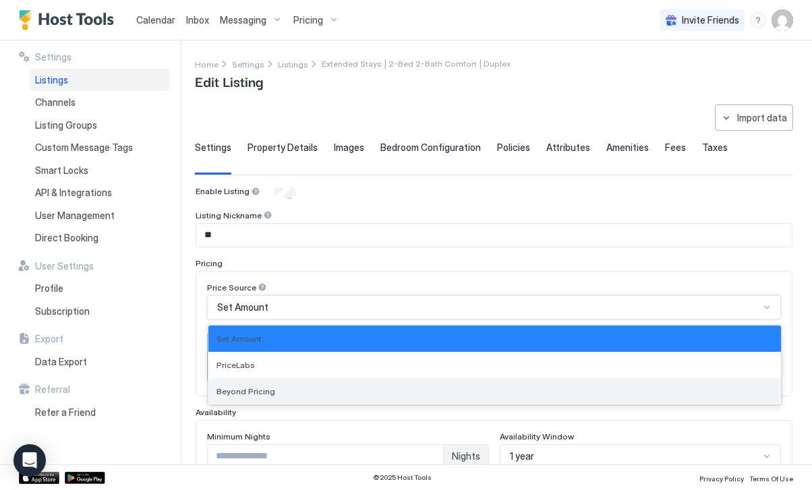
click at [314, 391] on div "Beyond Pricing" at bounding box center [494, 391] width 556 height 10
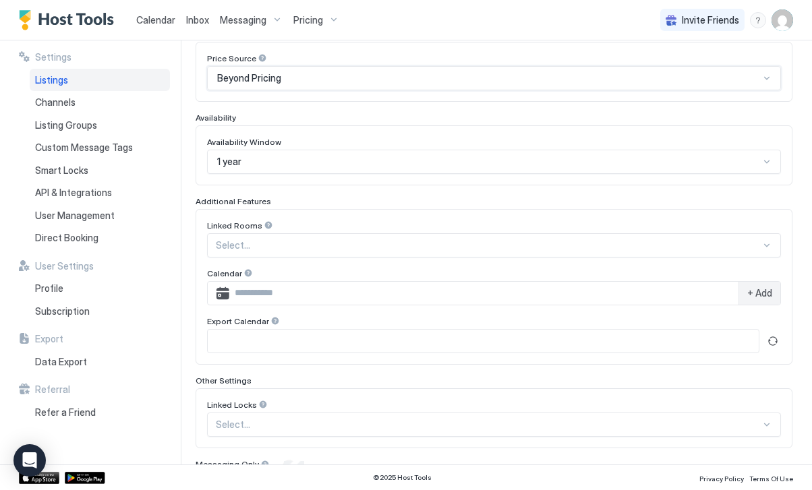
scroll to position [289, 0]
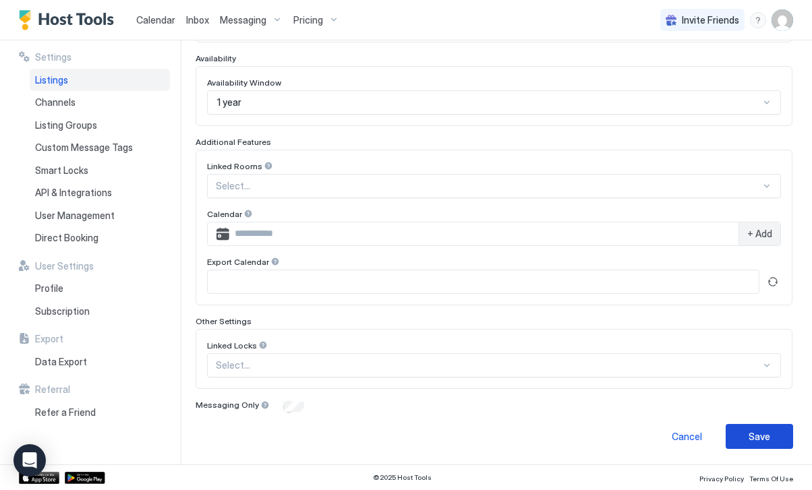
click at [753, 434] on div "Save" at bounding box center [760, 437] width 22 height 14
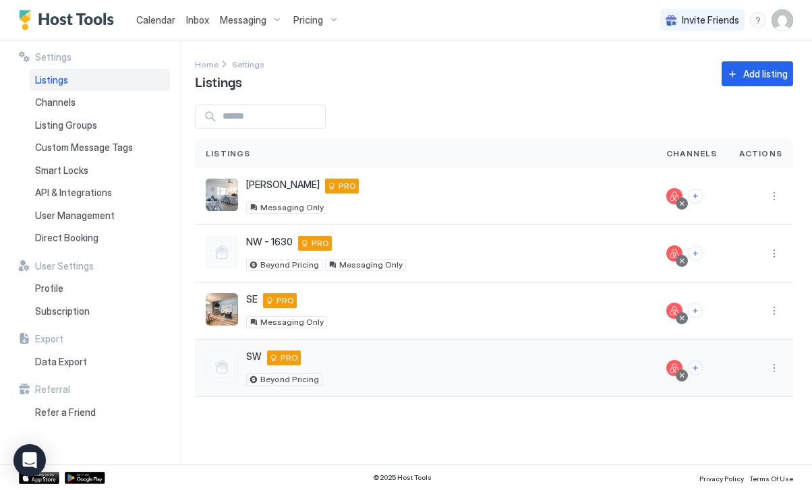
click at [459, 368] on div "SW [US_STATE][GEOGRAPHIC_DATA] 73118 US PRO Beyond Pricing" at bounding box center [425, 368] width 439 height 35
click at [89, 148] on span "Custom Message Tags" at bounding box center [84, 148] width 98 height 12
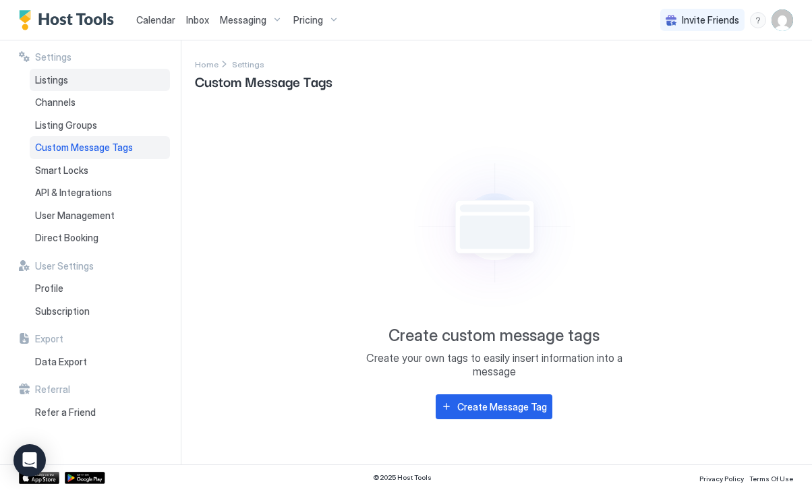
click at [66, 82] on span "Listings" at bounding box center [51, 80] width 33 height 12
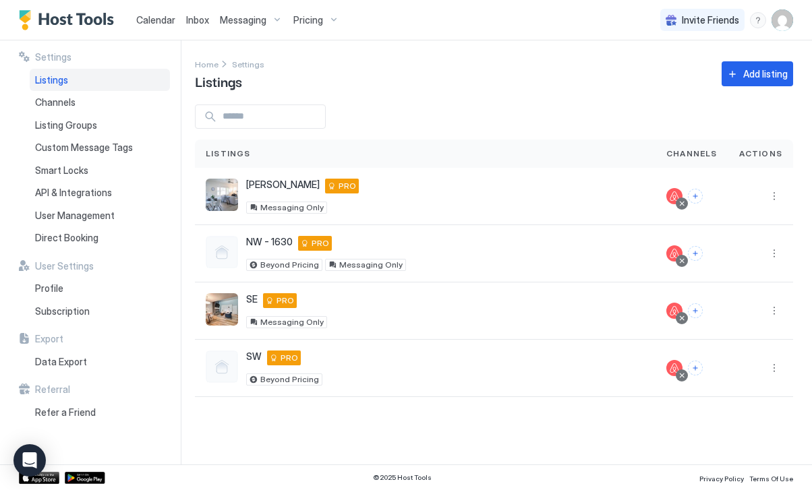
click at [239, 17] on span "Messaging" at bounding box center [243, 20] width 47 height 12
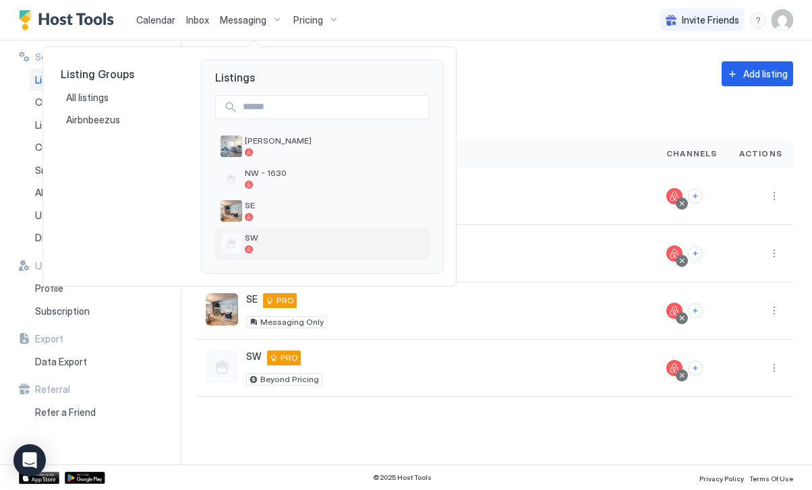
click at [261, 231] on div "SW" at bounding box center [322, 243] width 214 height 32
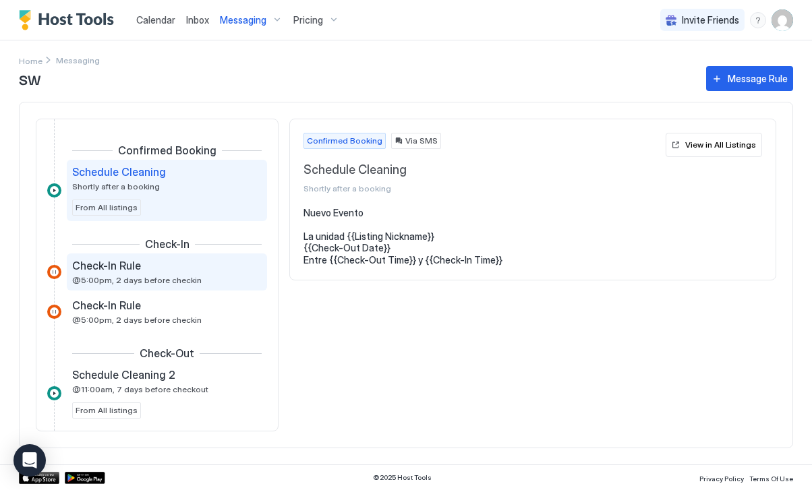
click at [212, 281] on div "Check-In Rule @5:00pm, 2 days before checkin" at bounding box center [157, 272] width 171 height 26
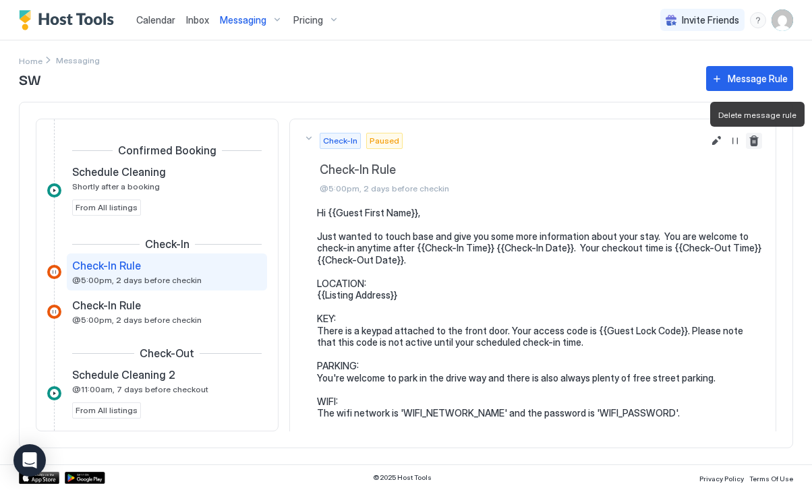
click at [753, 144] on button "Delete message rule" at bounding box center [754, 141] width 16 height 16
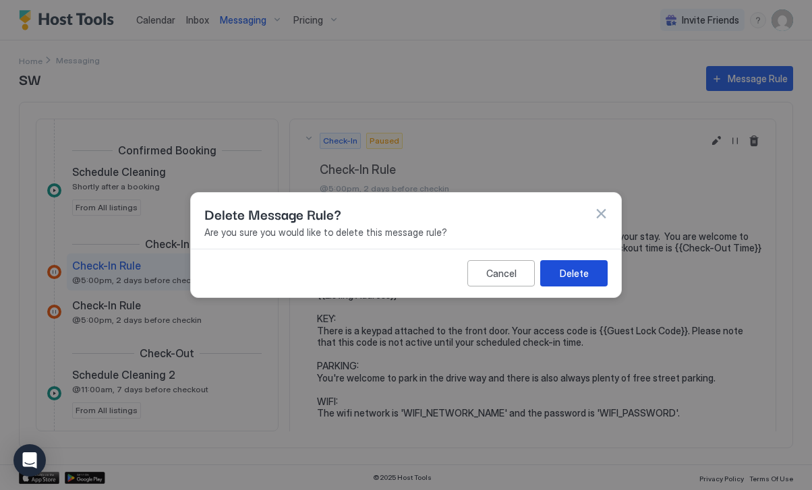
click at [577, 277] on div "Delete" at bounding box center [574, 273] width 29 height 14
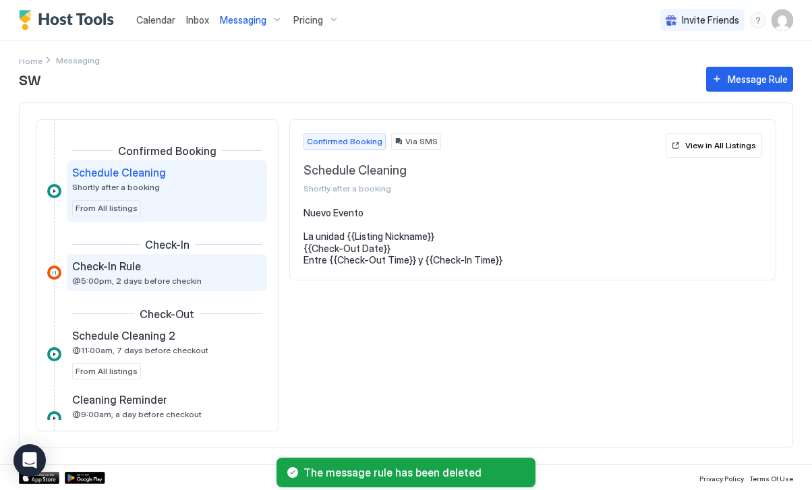
click at [185, 280] on span "@5:00pm, 2 days before checkin" at bounding box center [136, 281] width 129 height 10
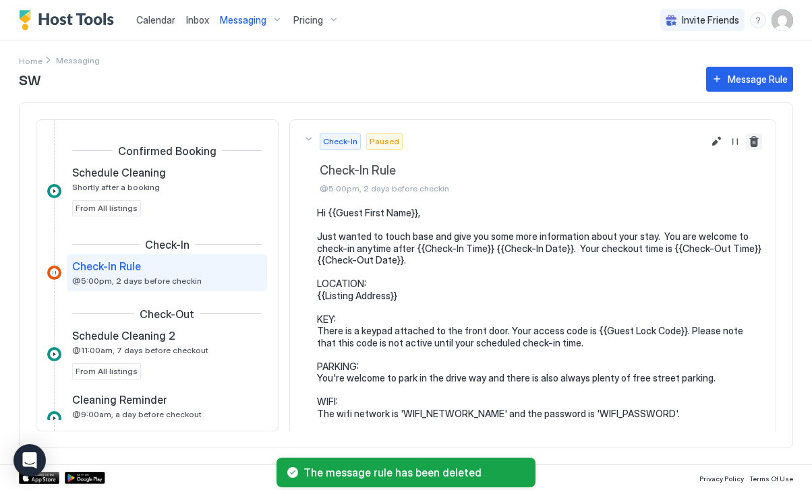
click at [753, 143] on button "Delete message rule" at bounding box center [754, 142] width 16 height 16
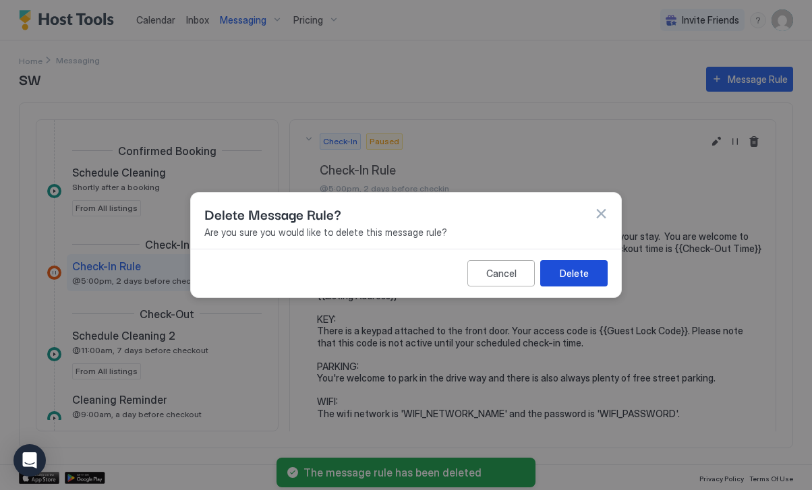
click at [577, 269] on div "Delete" at bounding box center [574, 273] width 29 height 14
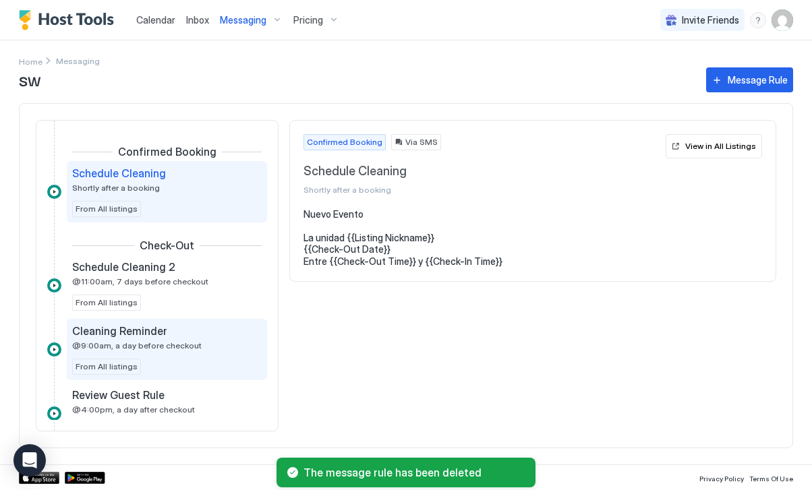
click at [199, 336] on div "Cleaning Reminder" at bounding box center [157, 330] width 171 height 13
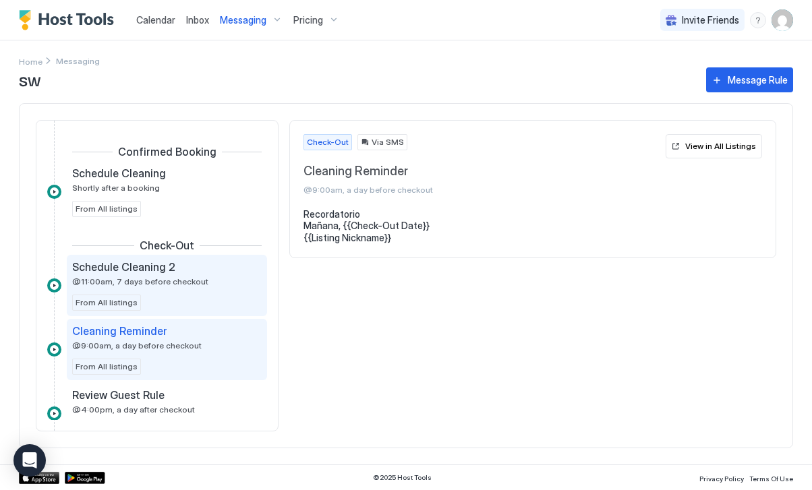
click at [189, 286] on span "@11:00am, 7 days before checkout" at bounding box center [140, 281] width 136 height 10
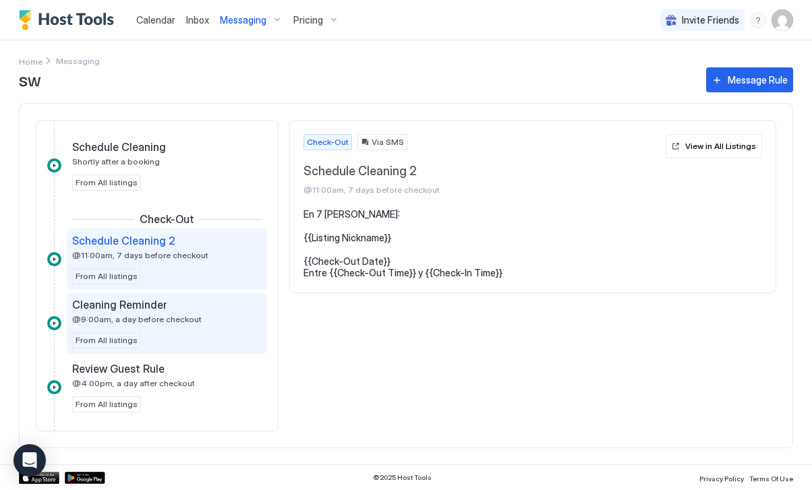
scroll to position [27, 0]
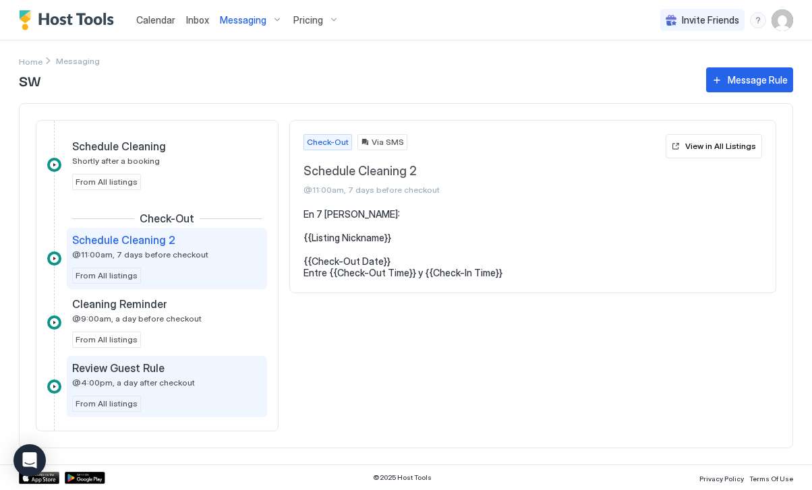
click at [193, 380] on div "Review Guest Rule @4:00pm, a day after checkout" at bounding box center [157, 374] width 171 height 26
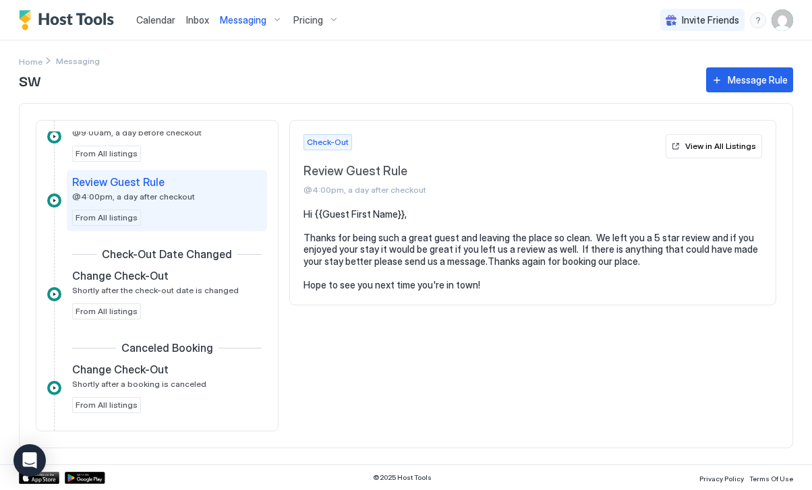
scroll to position [214, 0]
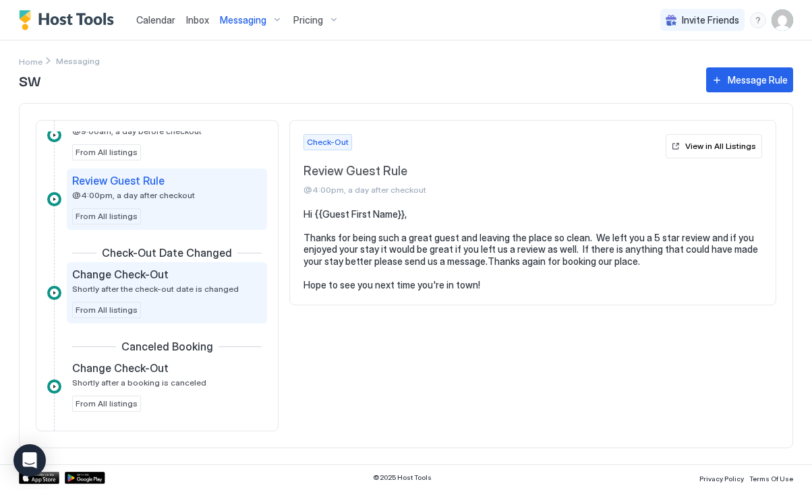
click at [185, 297] on div "Change Check-Out Shortly after the check-out date is changed From All listings" at bounding box center [167, 293] width 190 height 51
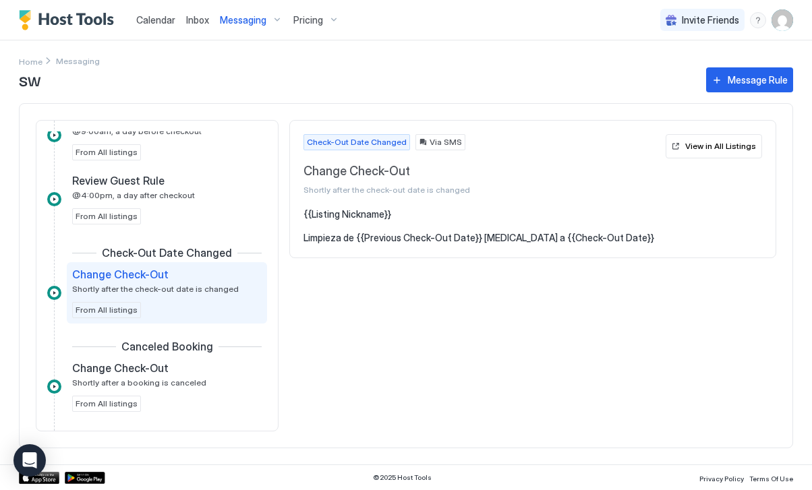
scroll to position [267, 0]
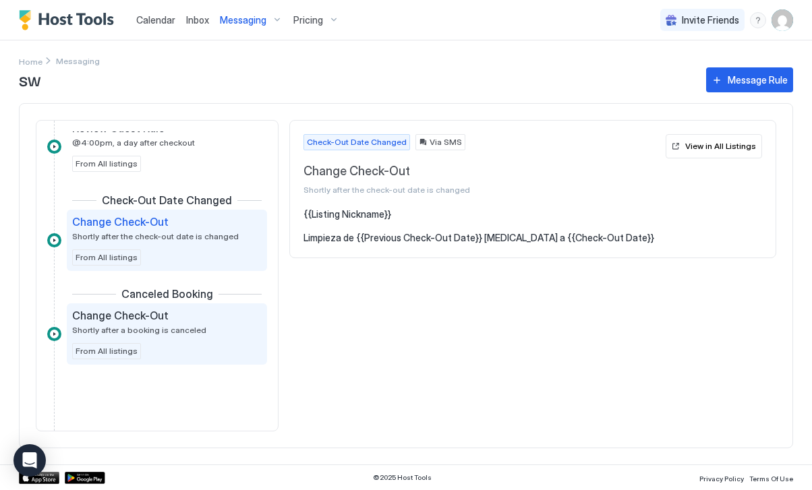
click at [188, 341] on div "Change Check-Out Shortly after a booking is canceled From All listings" at bounding box center [167, 334] width 190 height 51
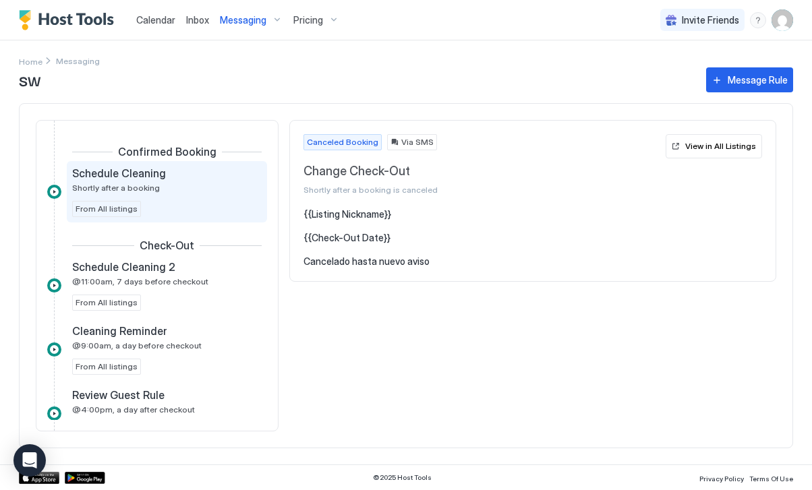
click at [185, 211] on div "Schedule Cleaning Shortly after a booking From All listings" at bounding box center [167, 192] width 190 height 51
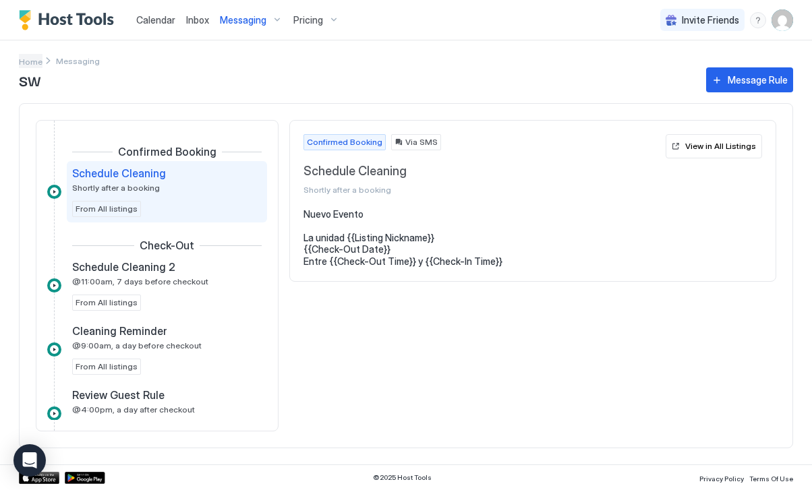
click at [30, 60] on span "Home" at bounding box center [31, 62] width 24 height 10
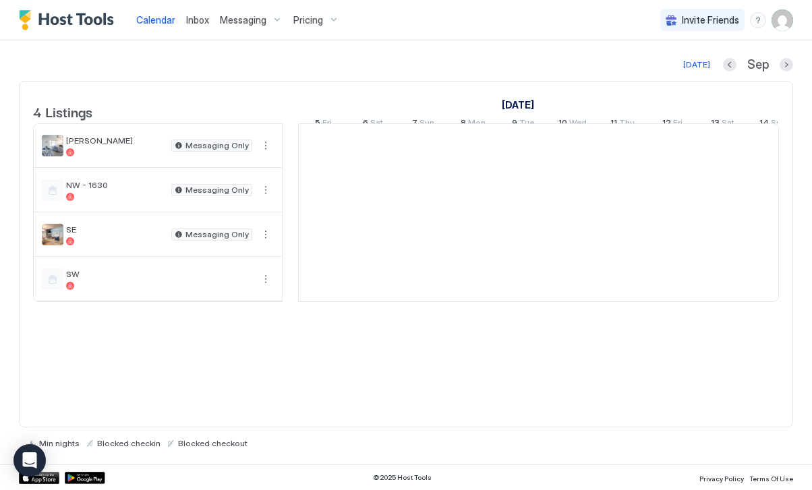
scroll to position [0, 749]
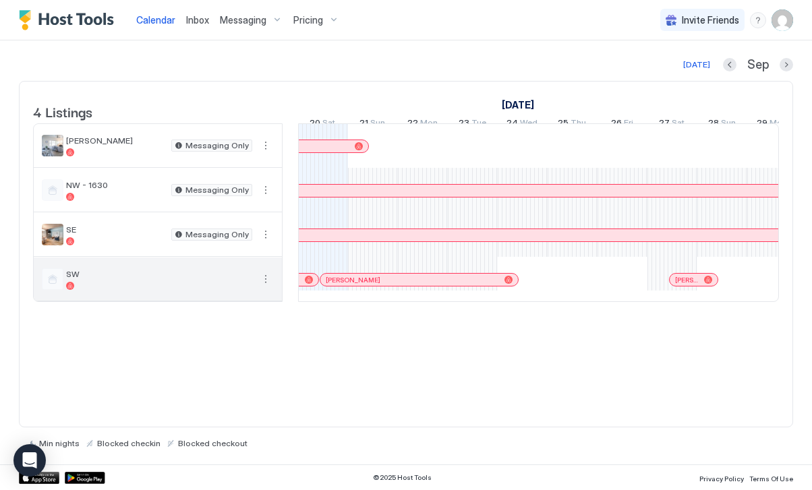
click at [264, 287] on button "More options" at bounding box center [266, 279] width 16 height 16
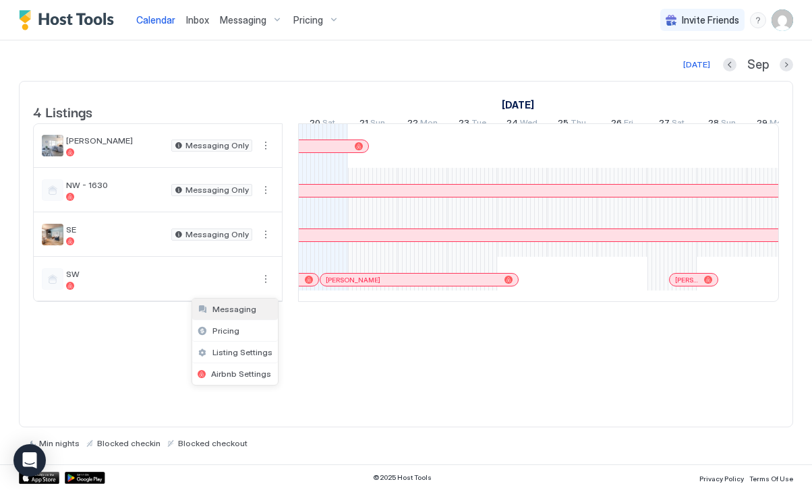
click at [252, 315] on div "Messaging" at bounding box center [235, 310] width 86 height 22
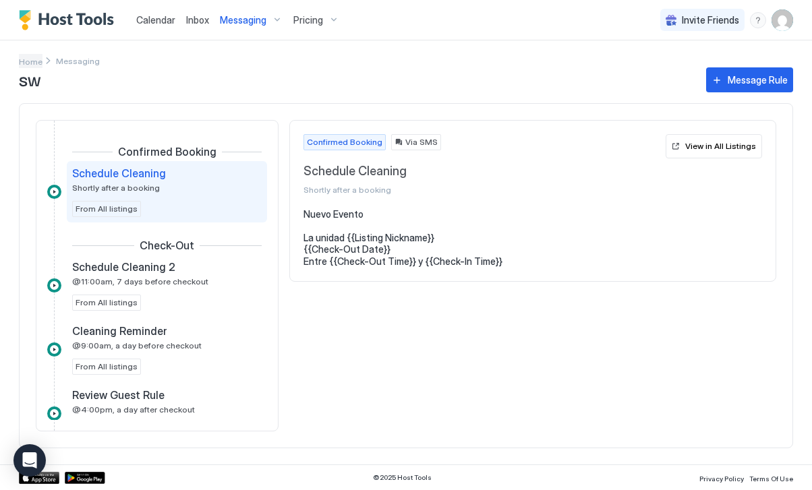
click at [33, 64] on span "Home" at bounding box center [31, 62] width 24 height 10
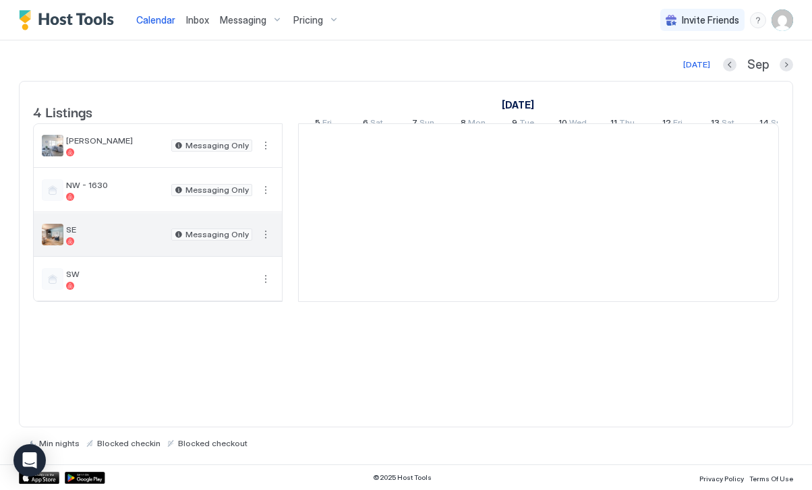
scroll to position [0, 749]
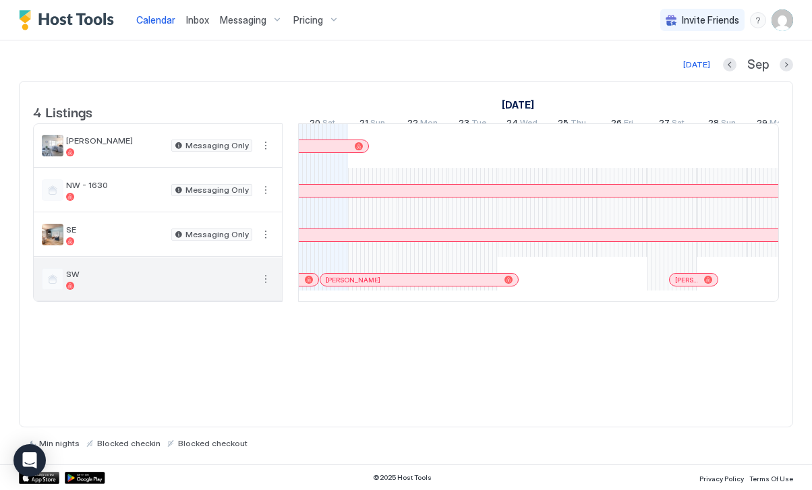
click at [268, 287] on button "More options" at bounding box center [266, 279] width 16 height 16
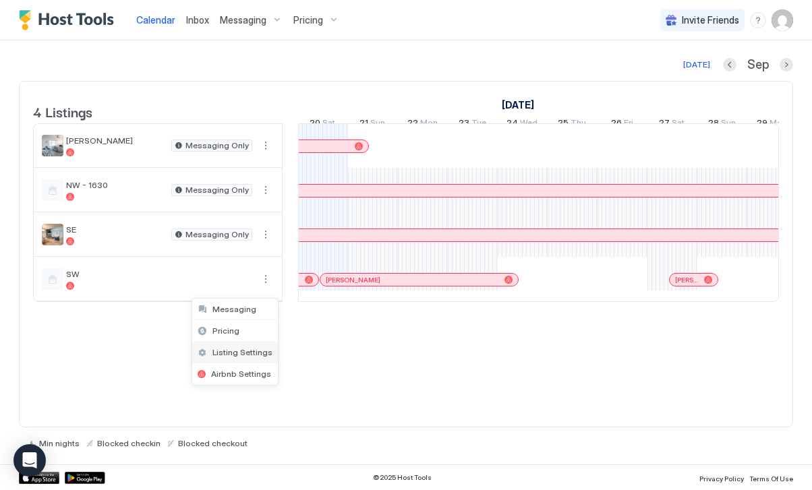
click at [250, 357] on span "Listing Settings" at bounding box center [242, 352] width 60 height 10
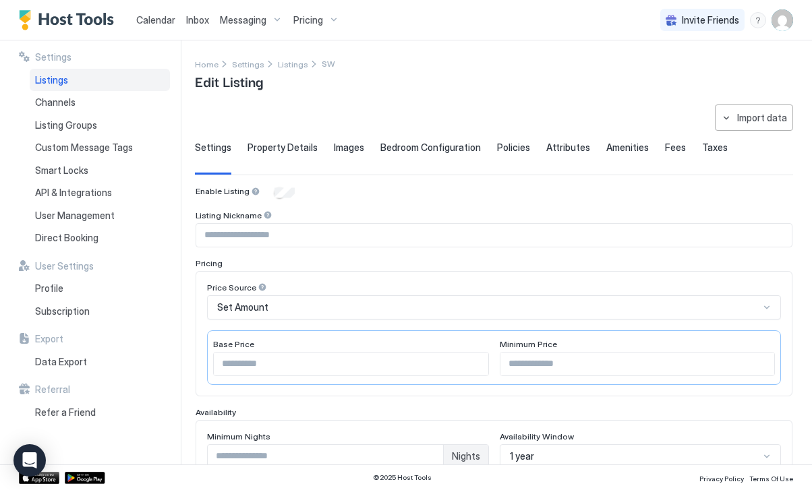
type input "**"
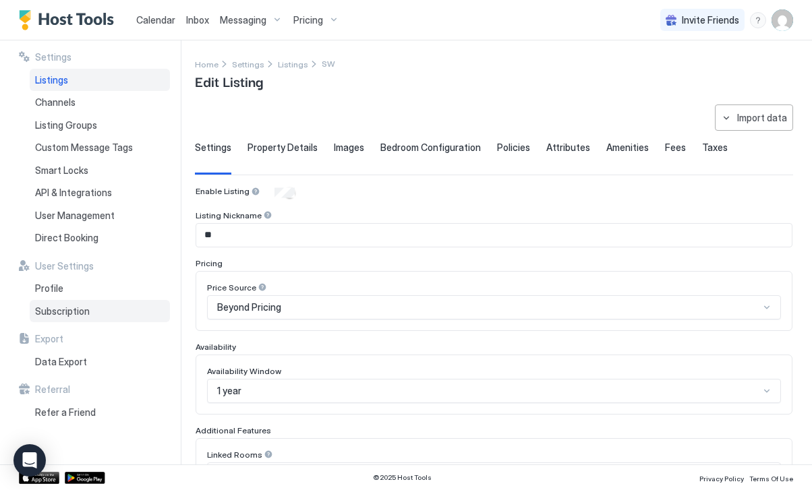
click at [86, 302] on div "Subscription" at bounding box center [100, 311] width 140 height 23
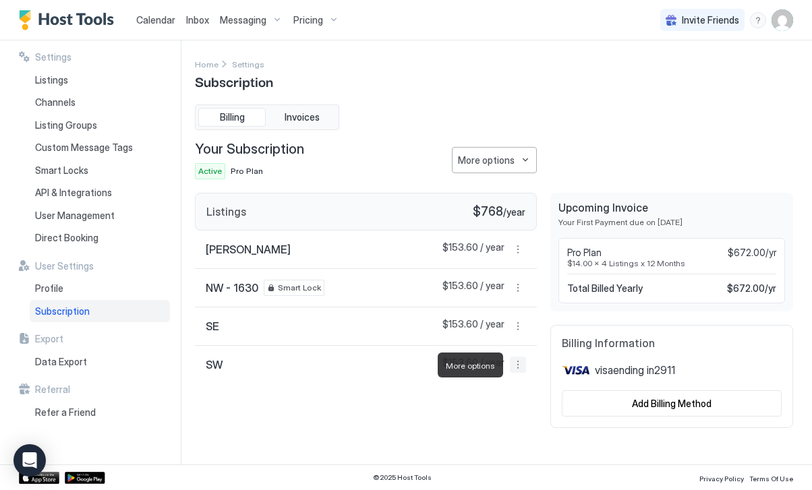
click at [513, 366] on button "More options" at bounding box center [518, 365] width 16 height 16
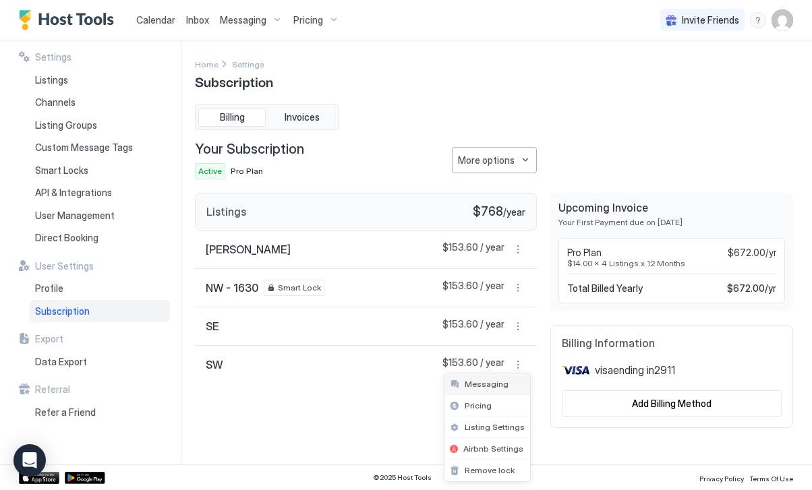
click at [504, 380] on div "Messaging" at bounding box center [487, 385] width 86 height 22
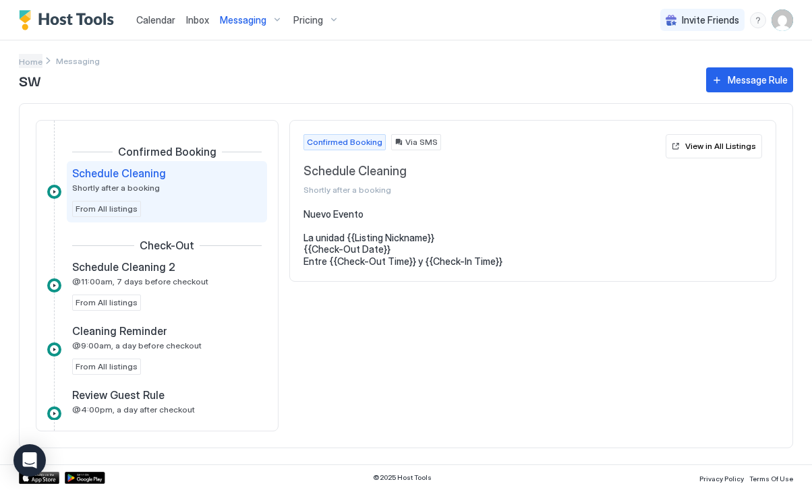
click at [25, 61] on span "Home" at bounding box center [31, 62] width 24 height 10
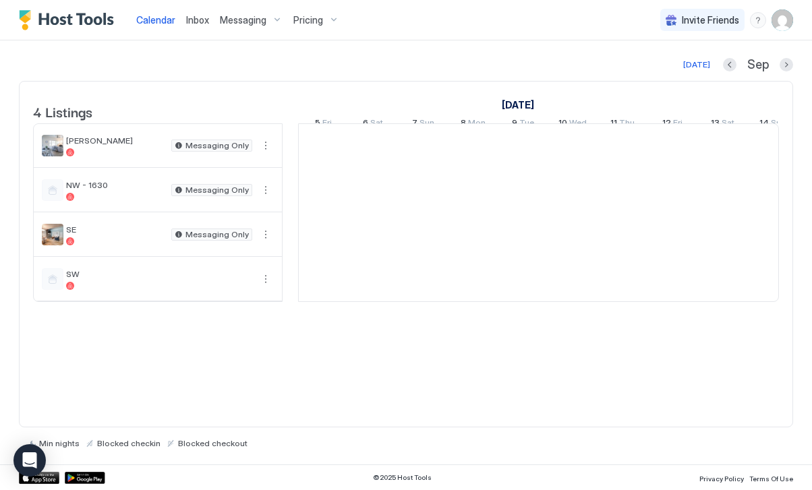
scroll to position [0, 749]
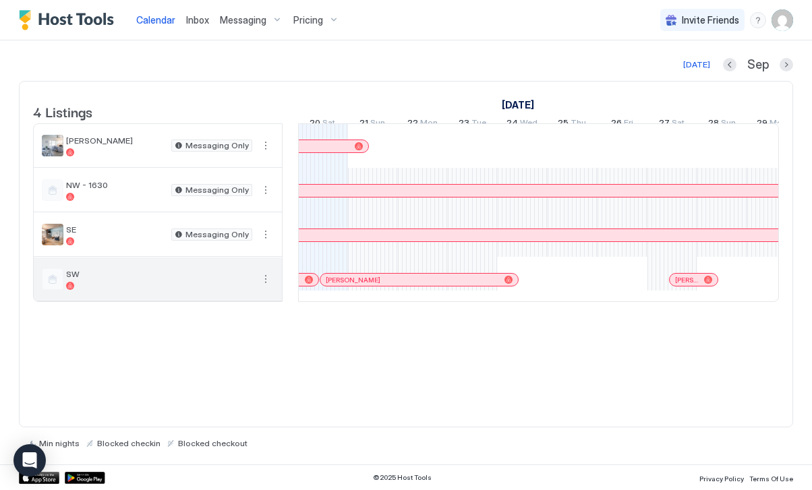
click at [217, 279] on span "SW" at bounding box center [159, 274] width 186 height 10
click at [267, 287] on button "More options" at bounding box center [266, 279] width 16 height 16
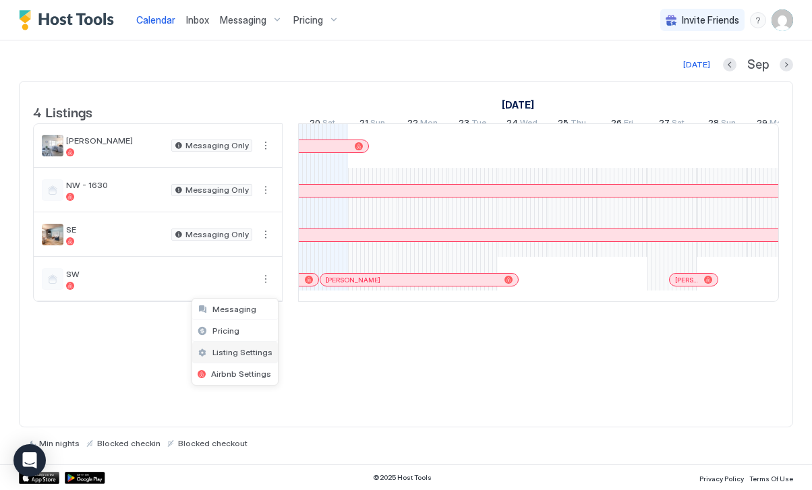
click at [247, 347] on span "Listing Settings" at bounding box center [242, 352] width 60 height 10
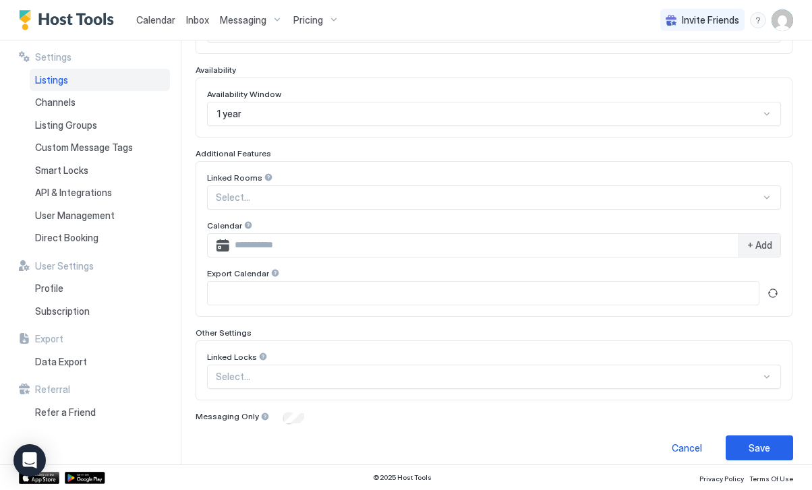
scroll to position [289, 0]
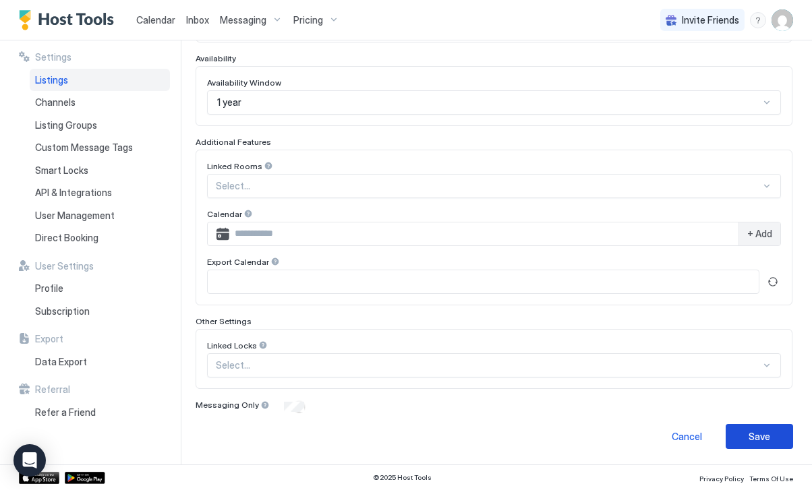
click at [786, 437] on button "Save" at bounding box center [759, 436] width 67 height 25
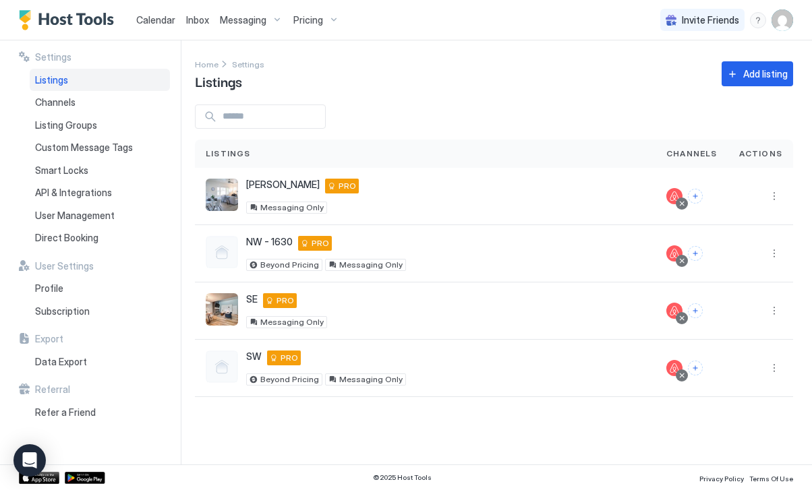
click at [310, 18] on span "Pricing" at bounding box center [308, 20] width 30 height 12
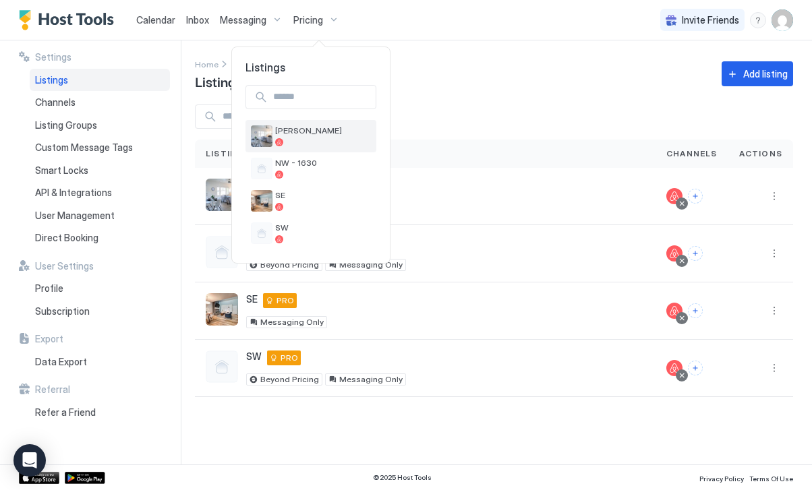
click at [313, 137] on div "[PERSON_NAME]" at bounding box center [323, 135] width 96 height 21
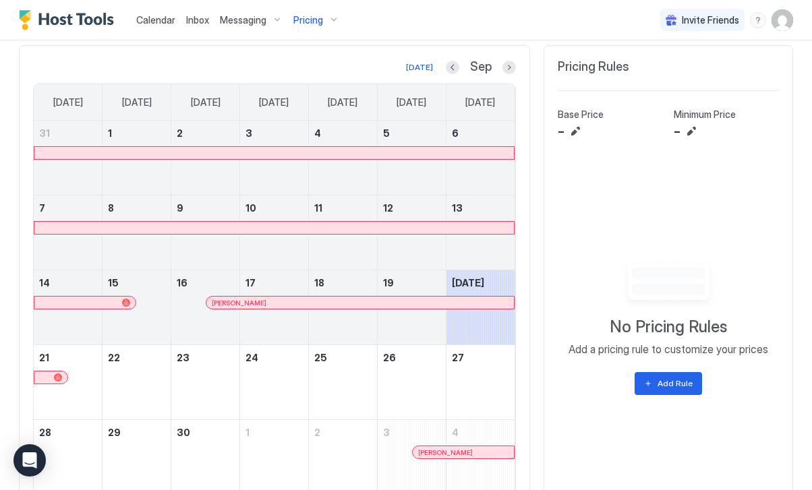
scroll to position [356, 0]
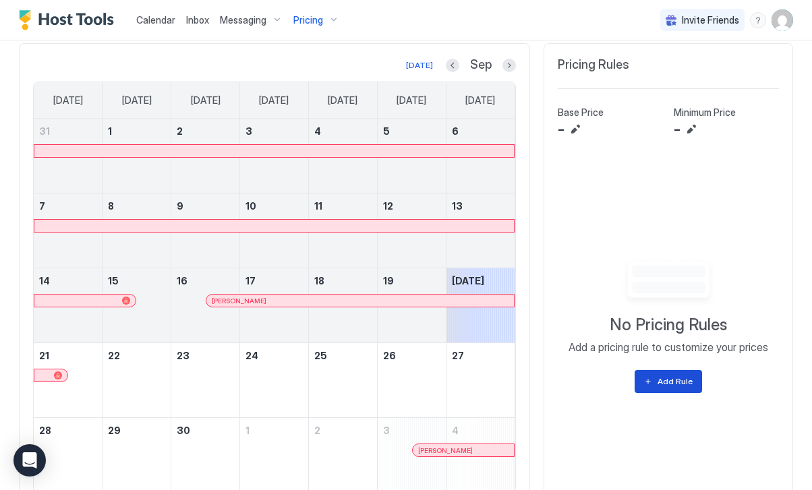
click at [674, 388] on button "Add Rule" at bounding box center [668, 381] width 67 height 23
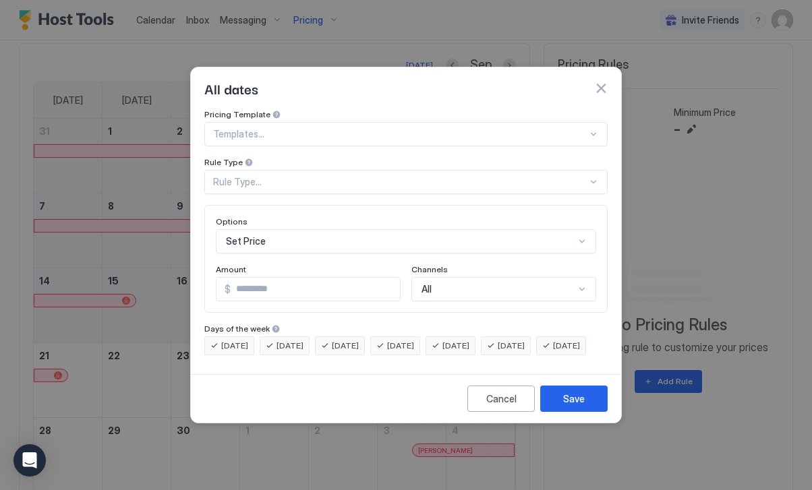
click at [411, 176] on div "Rule Type..." at bounding box center [400, 182] width 374 height 12
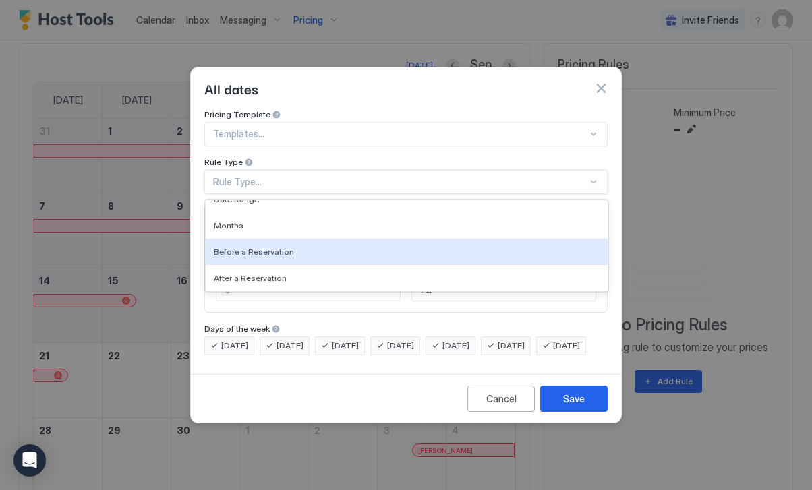
scroll to position [0, 0]
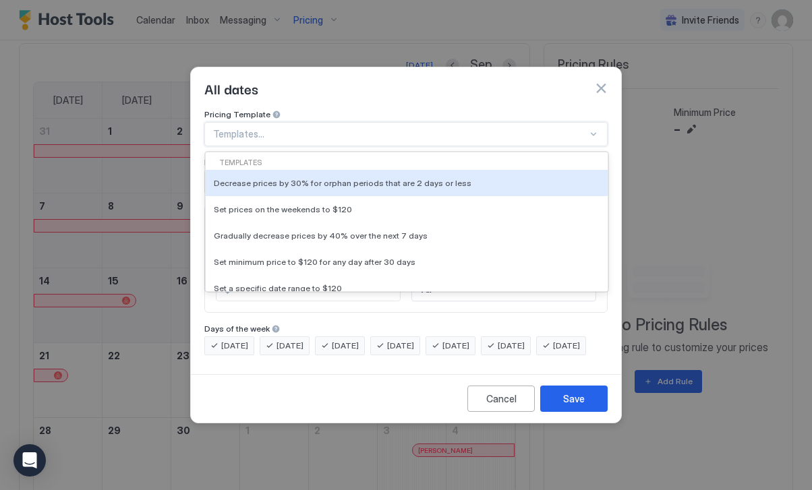
click at [355, 128] on div at bounding box center [400, 134] width 374 height 12
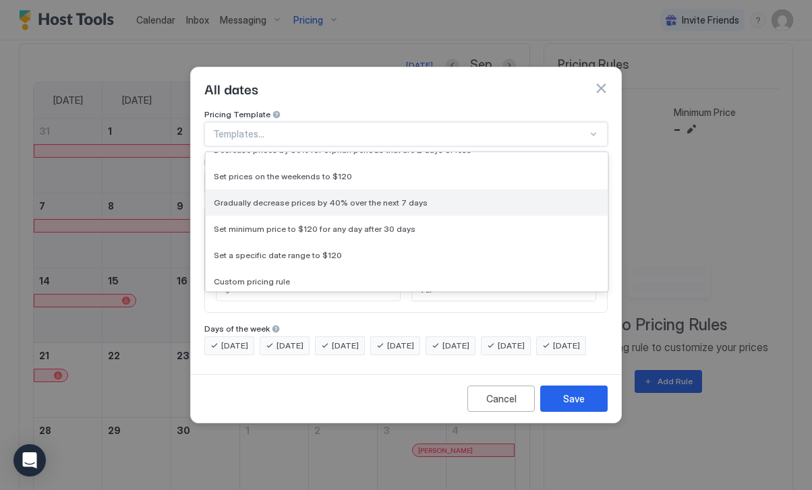
scroll to position [42, 0]
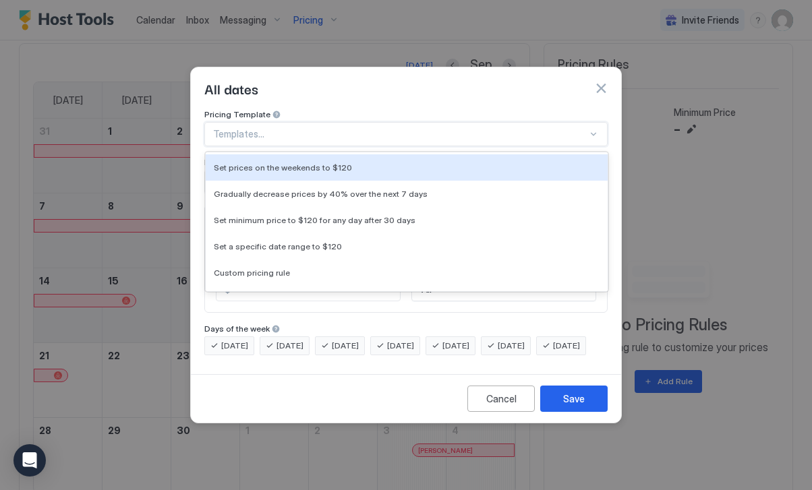
click at [606, 82] on button "button" at bounding box center [600, 88] width 13 height 13
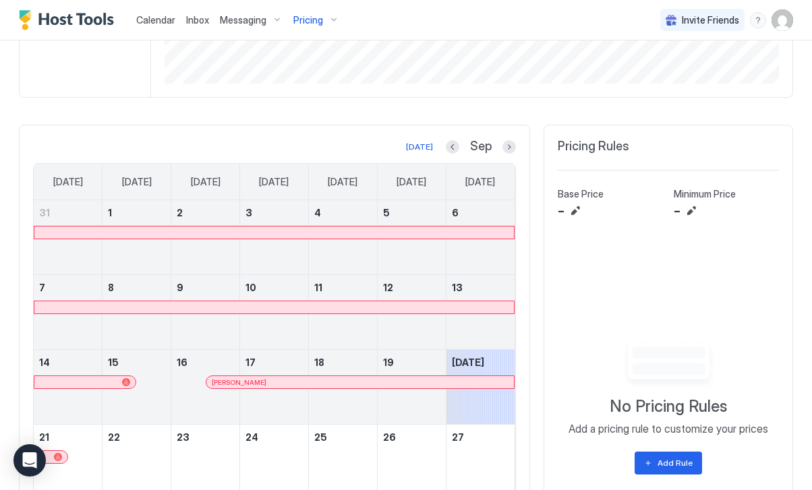
scroll to position [0, 0]
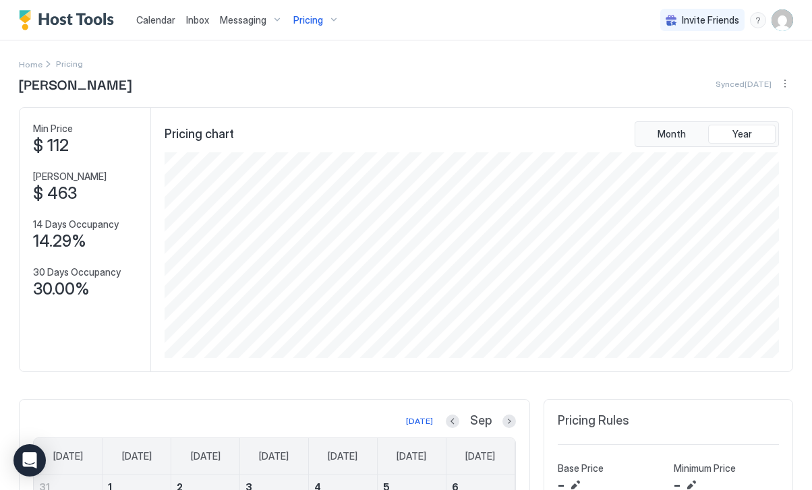
click at [249, 26] on div "Messaging" at bounding box center [251, 20] width 74 height 23
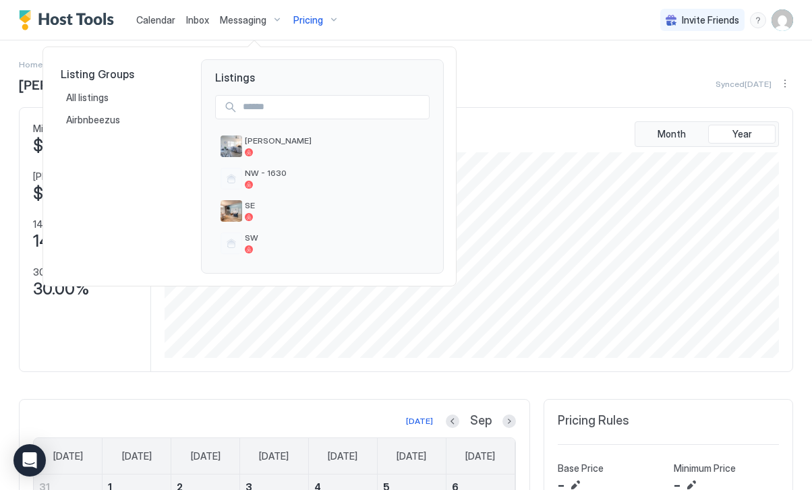
click at [249, 26] on div at bounding box center [406, 245] width 812 height 490
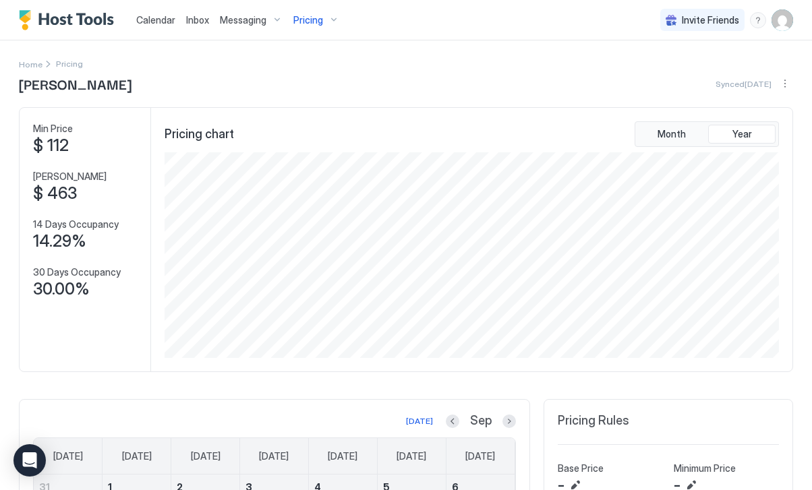
click at [69, 12] on img "Host Tools Logo" at bounding box center [69, 20] width 101 height 20
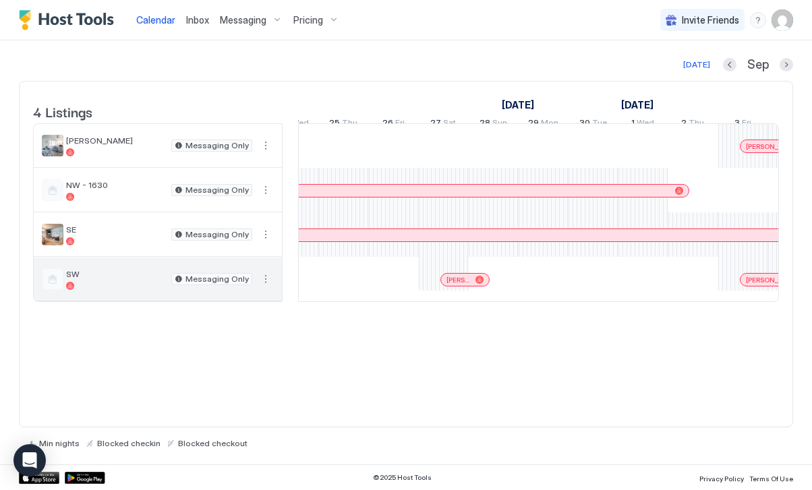
click at [263, 287] on button "More options" at bounding box center [266, 279] width 16 height 16
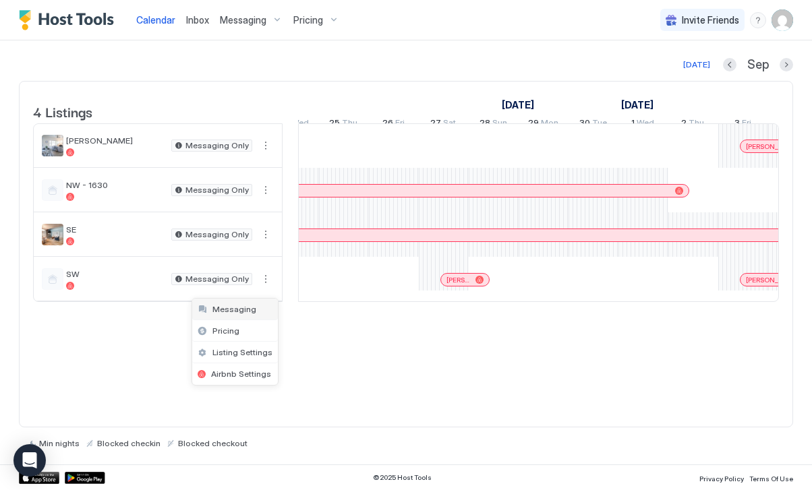
click at [248, 308] on span "Messaging" at bounding box center [234, 309] width 44 height 10
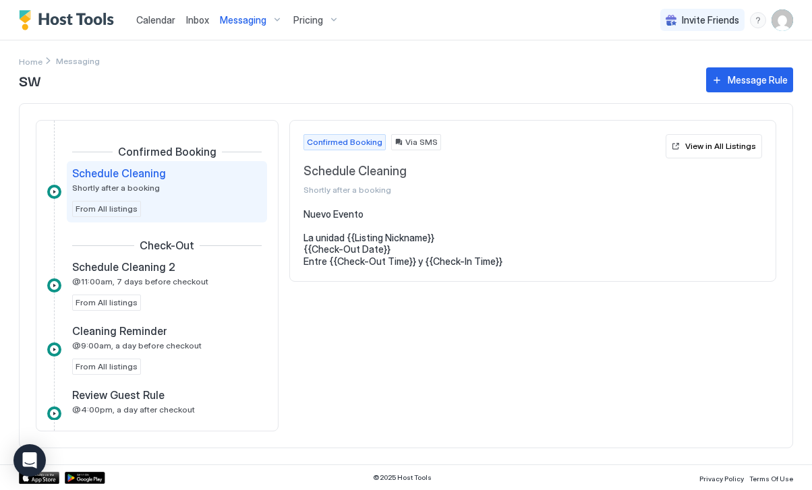
click at [309, 25] on span "Pricing" at bounding box center [308, 20] width 30 height 12
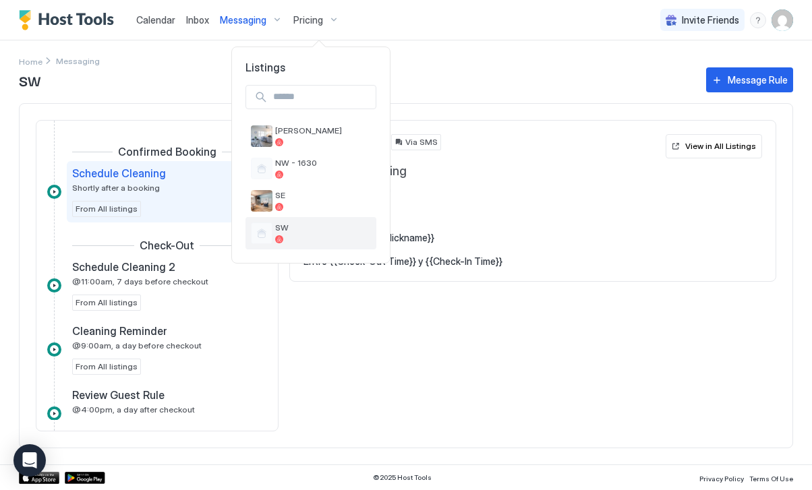
click at [304, 226] on span "SW" at bounding box center [323, 228] width 96 height 10
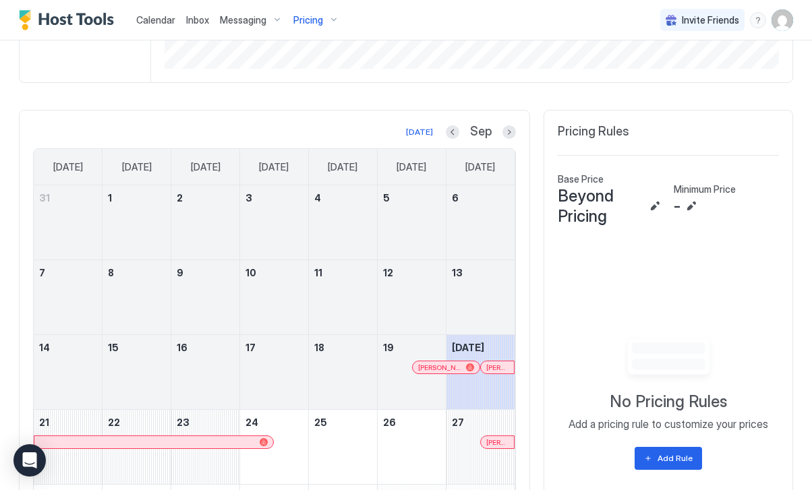
scroll to position [290, 0]
click at [666, 466] on button "Add Rule" at bounding box center [668, 457] width 67 height 23
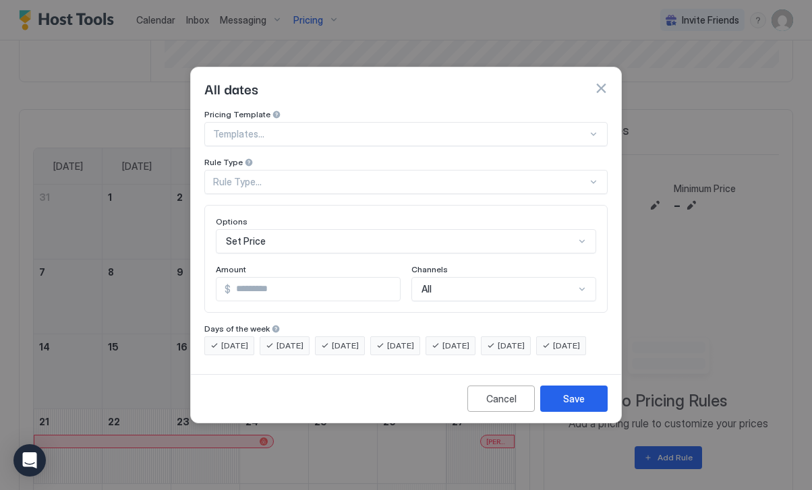
click at [336, 128] on div at bounding box center [400, 134] width 374 height 12
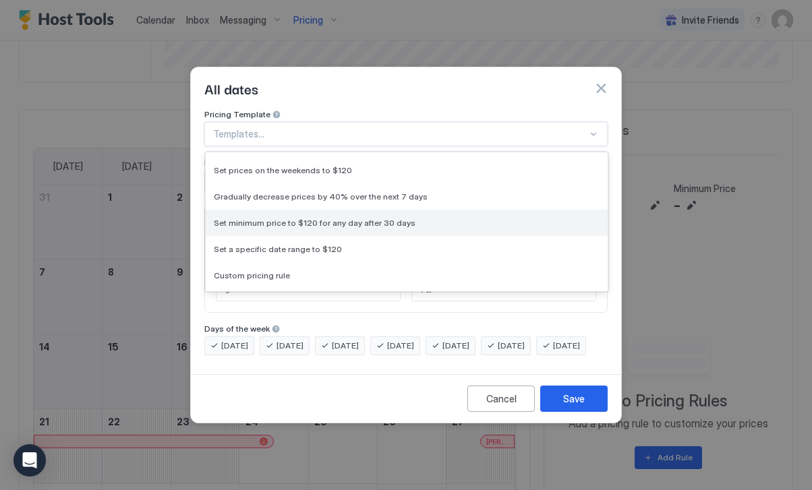
scroll to position [42, 0]
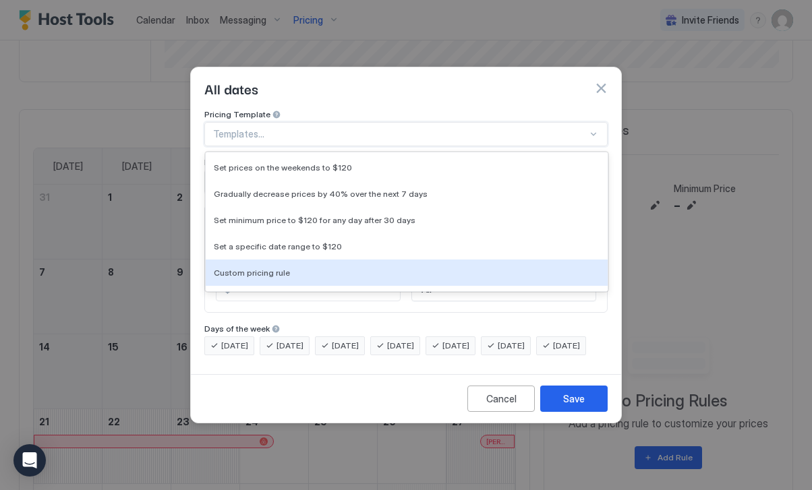
click at [407, 278] on div "Templates Decrease prices by 30% for orphan periods that are 2 days or less Set…" at bounding box center [407, 201] width 402 height 181
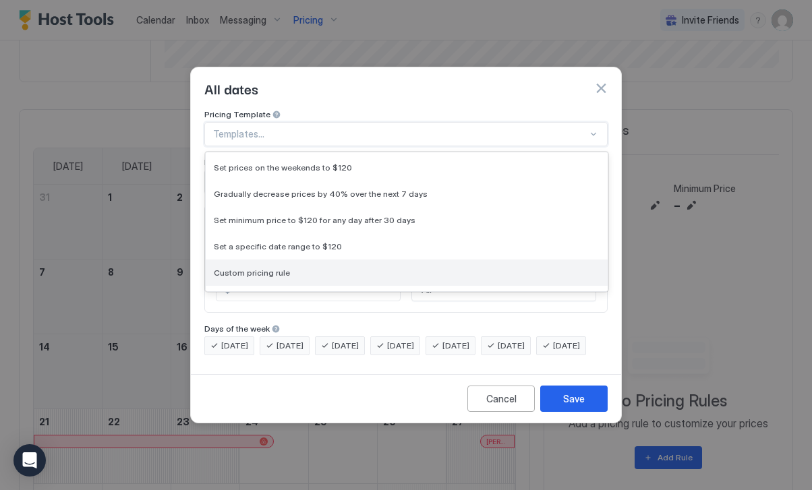
click at [390, 268] on div "Custom pricing rule" at bounding box center [407, 273] width 386 height 10
type input "***"
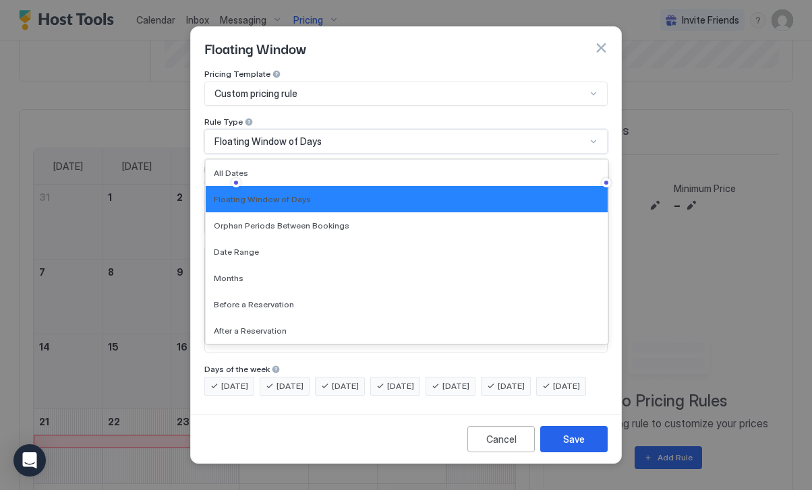
click at [337, 136] on div "Floating Window of Days" at bounding box center [400, 142] width 372 height 12
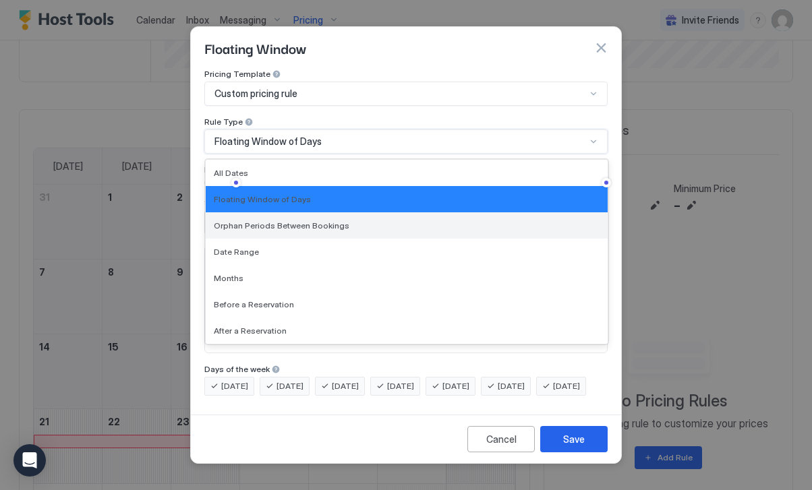
click at [307, 222] on div "Orphan Periods Between Bookings" at bounding box center [407, 225] width 402 height 26
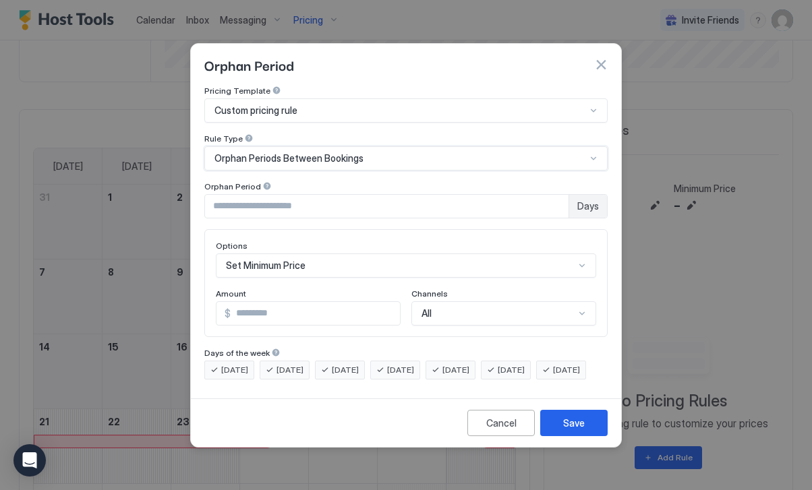
click at [274, 195] on input "*" at bounding box center [386, 206] width 363 height 23
click at [262, 181] on div at bounding box center [266, 185] width 9 height 9
click at [291, 181] on div "Orphan Period" at bounding box center [405, 187] width 403 height 13
click at [299, 152] on span "Orphan Periods Between Bookings" at bounding box center [288, 158] width 149 height 12
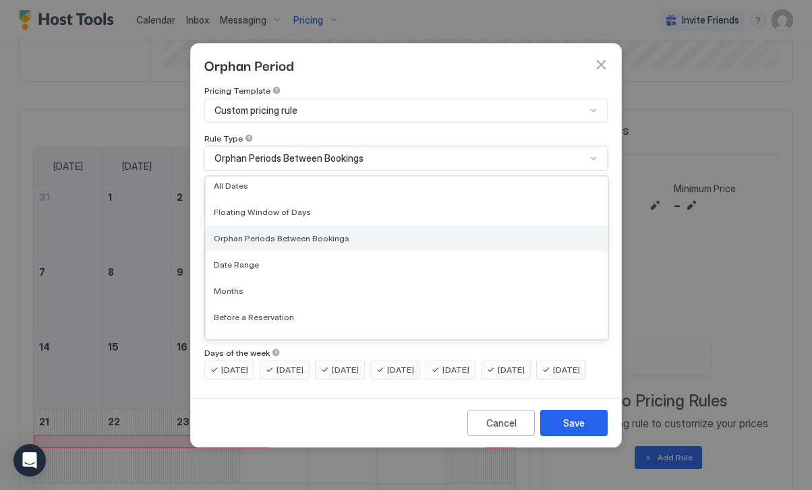
scroll to position [0, 0]
click at [313, 237] on span "Orphan Periods Between Bookings" at bounding box center [282, 242] width 136 height 10
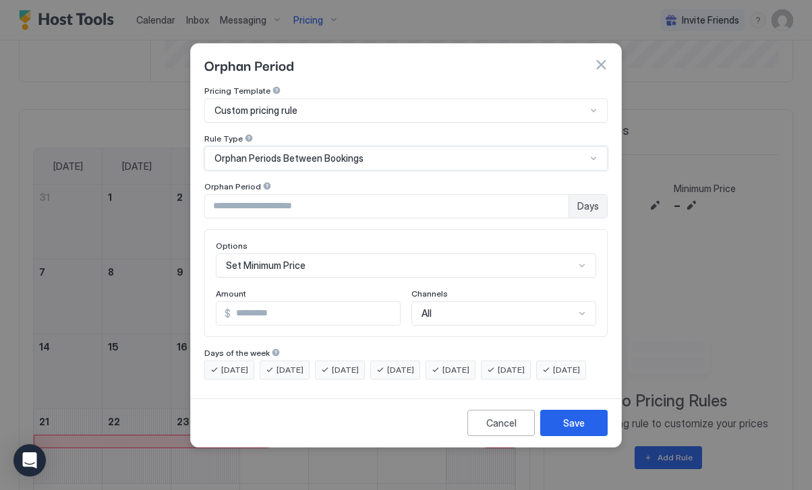
click at [288, 195] on input "*" at bounding box center [386, 206] width 363 height 23
click at [515, 430] on div "Cancel" at bounding box center [501, 423] width 30 height 14
